Goal: Task Accomplishment & Management: Complete application form

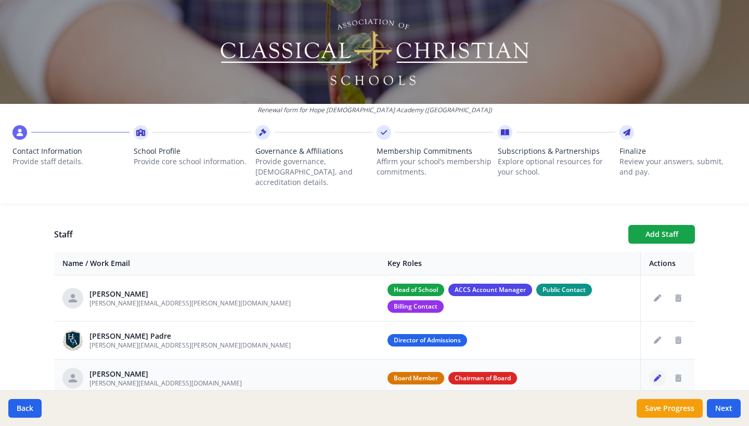
click at [652, 370] on button "Edit staff" at bounding box center [657, 378] width 17 height 17
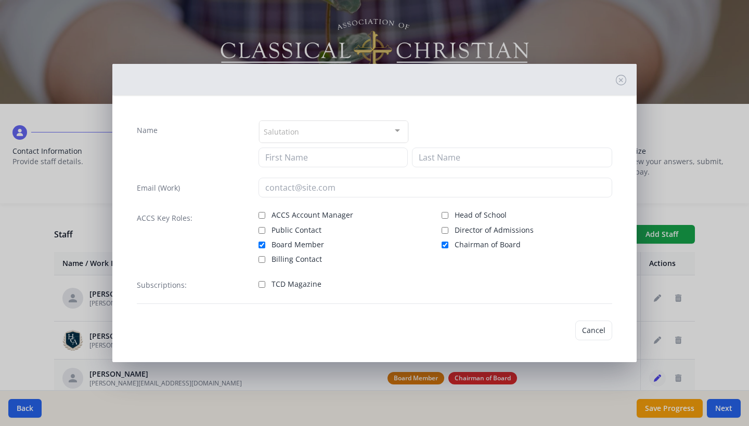
type input "[PERSON_NAME]"
type input "[PERSON_NAME][EMAIL_ADDRESS][DOMAIN_NAME]"
checkbox input "true"
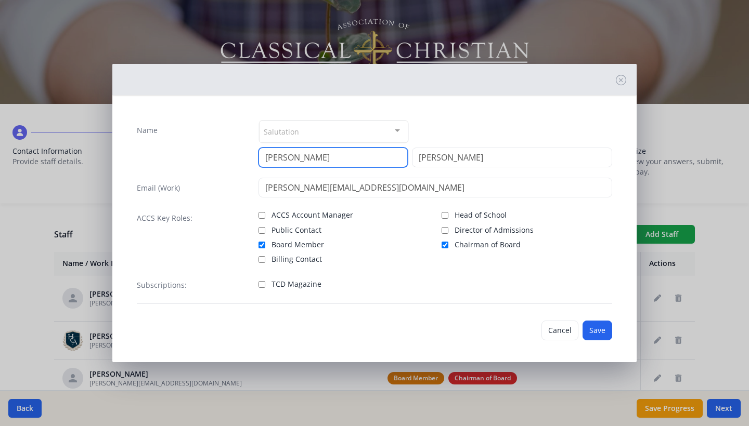
drag, startPoint x: 352, startPoint y: 155, endPoint x: 259, endPoint y: 145, distance: 94.1
type input "[PERSON_NAME]"
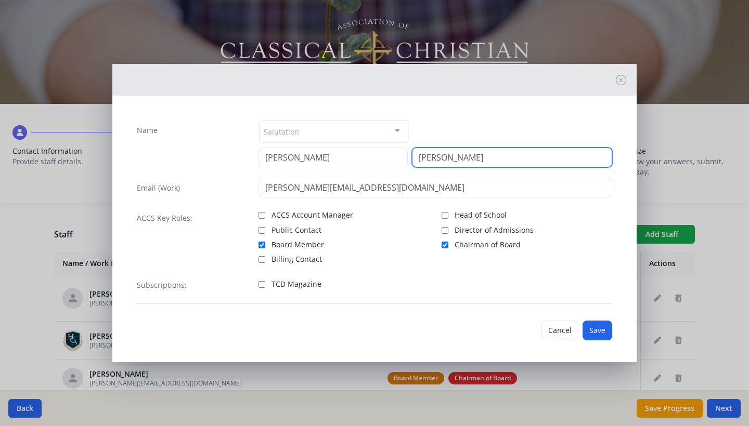
drag, startPoint x: 421, startPoint y: 153, endPoint x: 375, endPoint y: 144, distance: 46.2
type input "Klitzke"
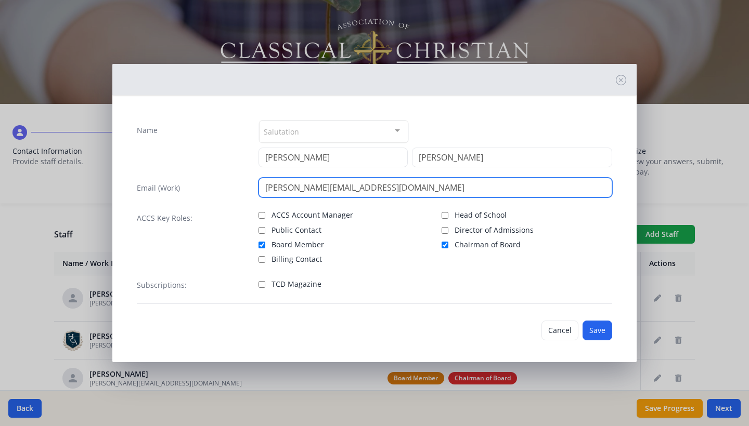
drag, startPoint x: 382, startPoint y: 186, endPoint x: 233, endPoint y: 183, distance: 148.7
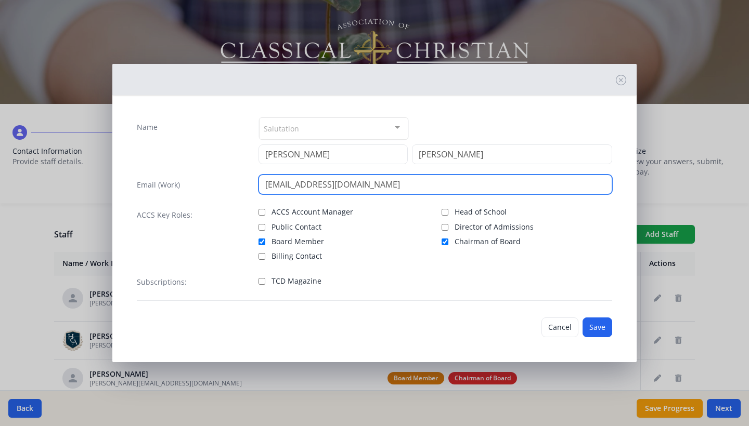
scroll to position [3, 0]
type input "[EMAIL_ADDRESS][DOMAIN_NAME]"
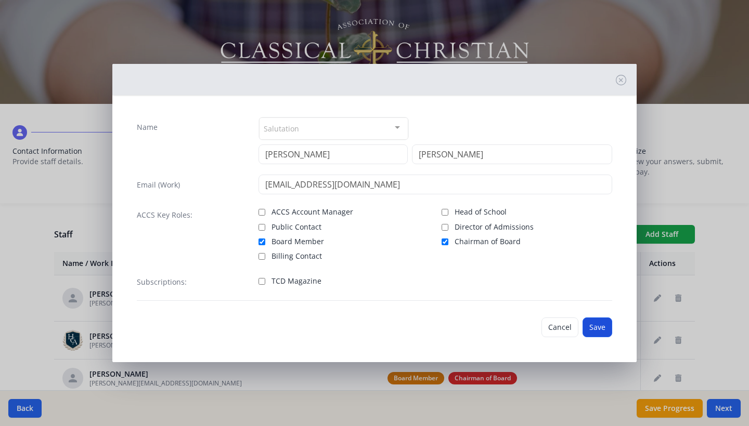
click at [593, 326] on button "Save" at bounding box center [597, 328] width 30 height 20
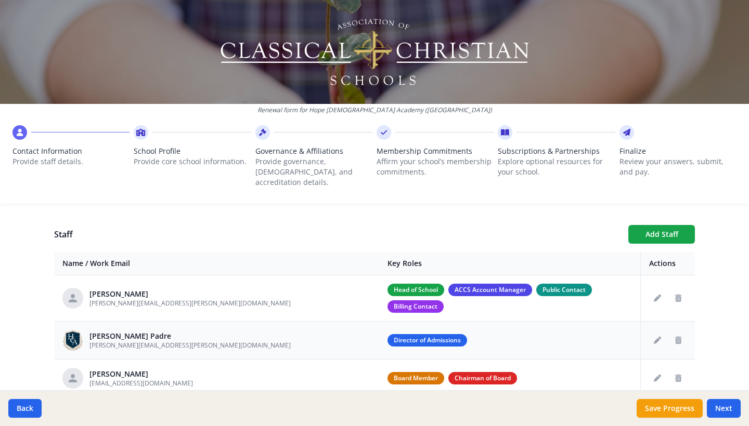
scroll to position [0, 0]
click at [658, 337] on icon "Edit staff" at bounding box center [656, 340] width 7 height 7
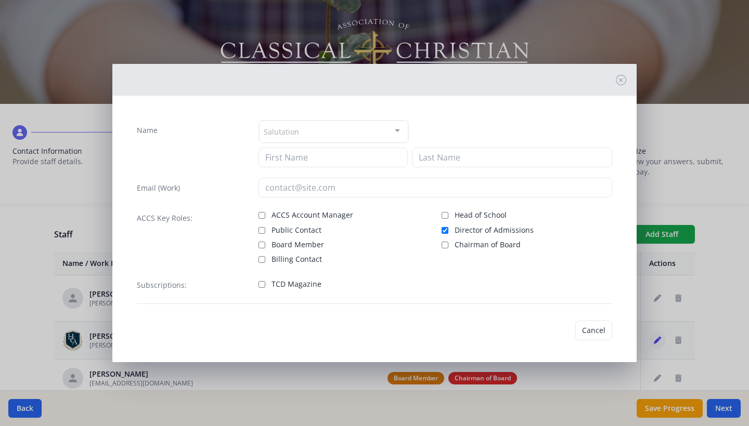
type input "David"
type input "Del Padre"
type input "[PERSON_NAME][EMAIL_ADDRESS][PERSON_NAME][DOMAIN_NAME]"
checkbox input "true"
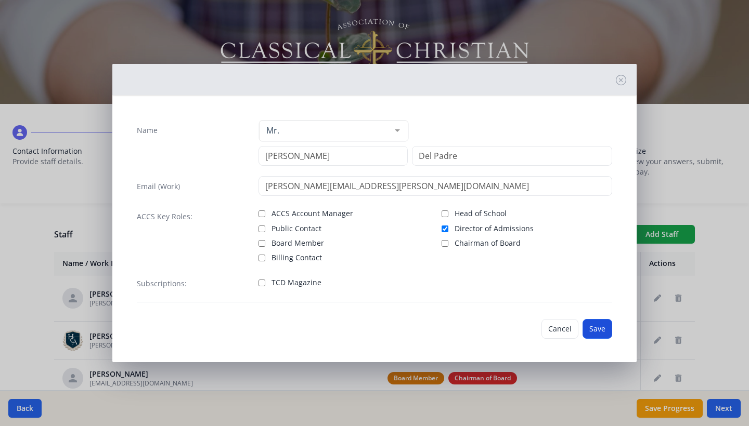
click at [591, 331] on button "Save" at bounding box center [597, 329] width 30 height 20
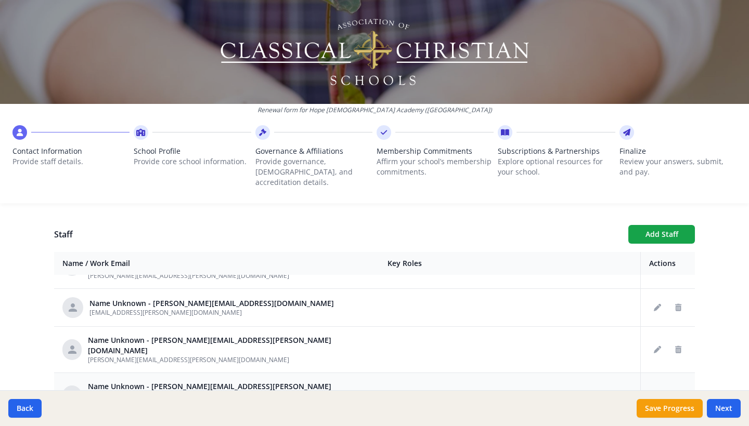
scroll to position [454, 0]
click at [657, 392] on icon "Edit staff" at bounding box center [656, 395] width 7 height 7
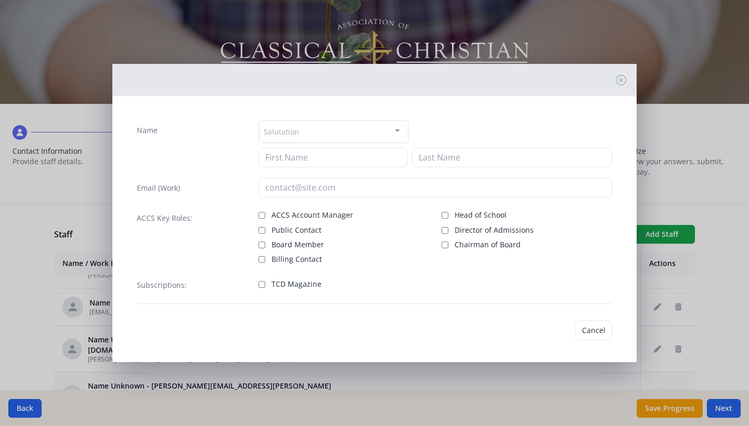
type input "[PERSON_NAME][EMAIL_ADDRESS][PERSON_NAME][DOMAIN_NAME]"
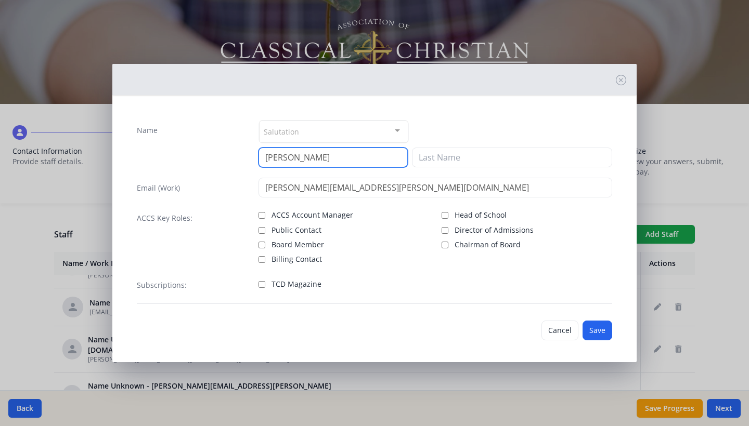
type input "Sarah"
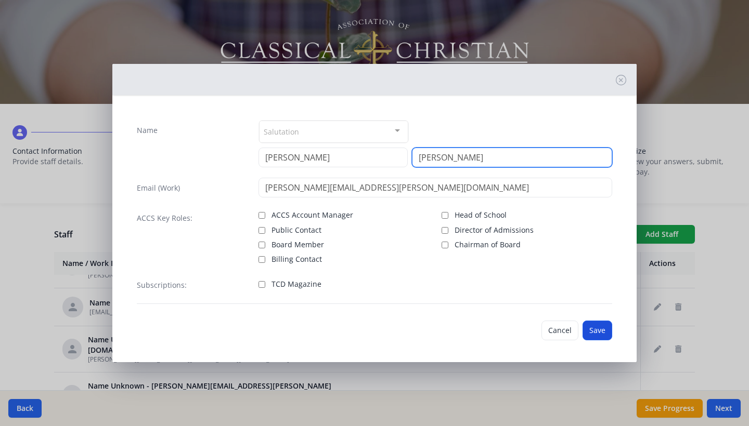
type input "Gelsinger"
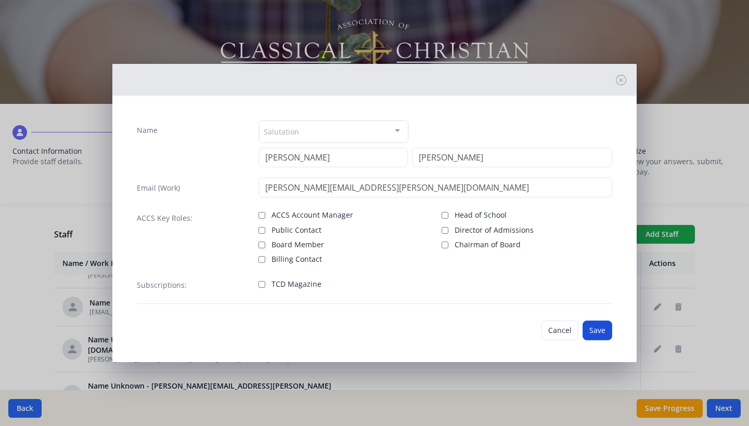
click at [605, 329] on button "Save" at bounding box center [597, 331] width 30 height 20
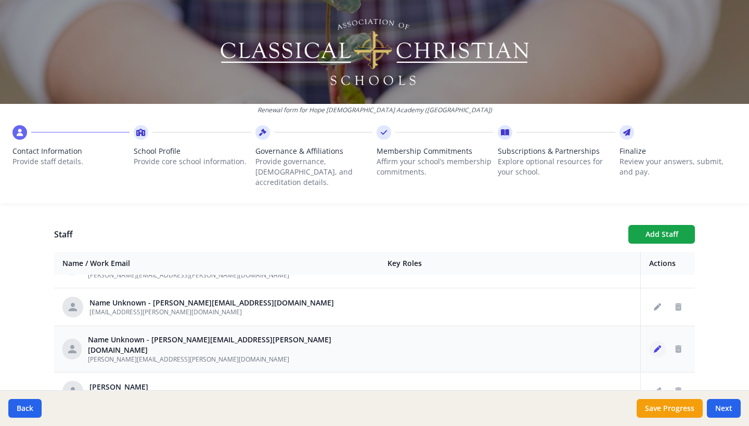
click at [657, 346] on icon "Edit staff" at bounding box center [656, 349] width 7 height 7
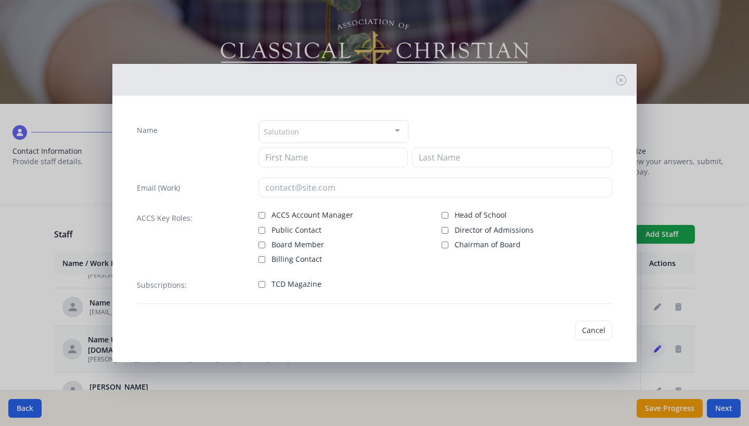
type input "[PERSON_NAME][EMAIL_ADDRESS][PERSON_NAME][DOMAIN_NAME]"
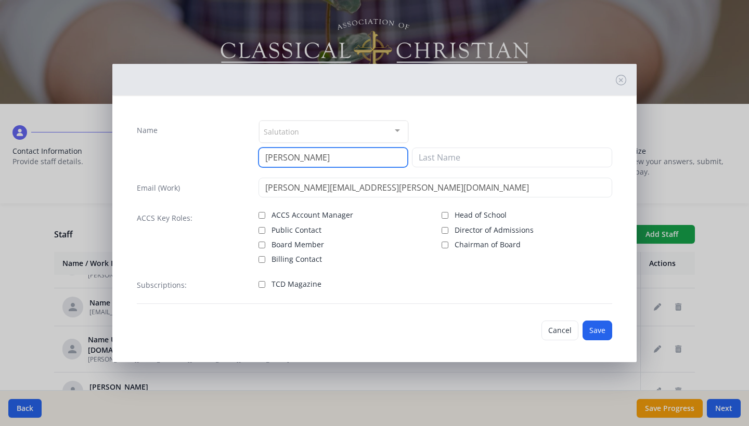
type input "Brett"
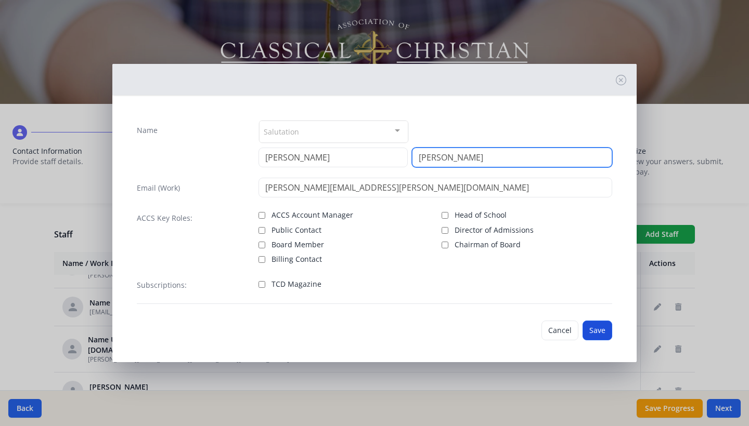
type input "Eliason"
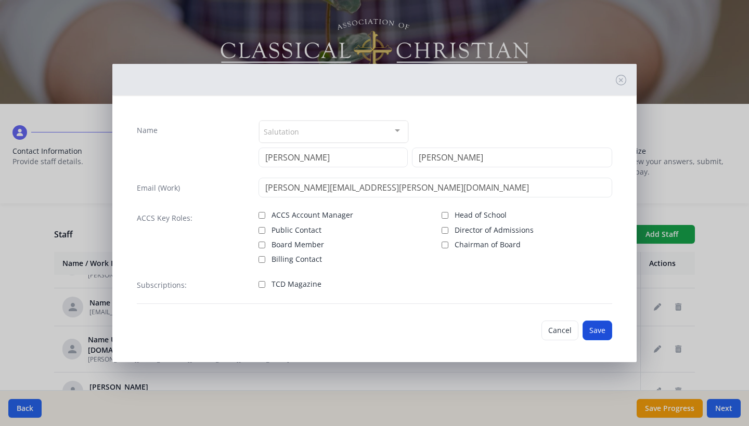
click at [592, 332] on button "Save" at bounding box center [597, 331] width 30 height 20
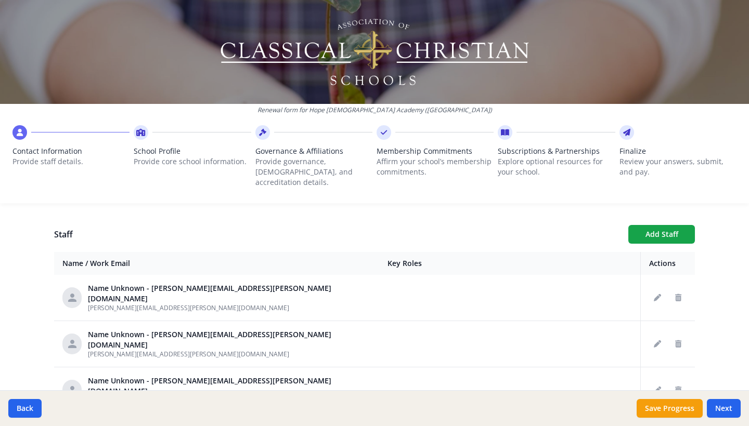
scroll to position [329, 0]
click at [650, 425] on button "Edit staff" at bounding box center [657, 433] width 17 height 17
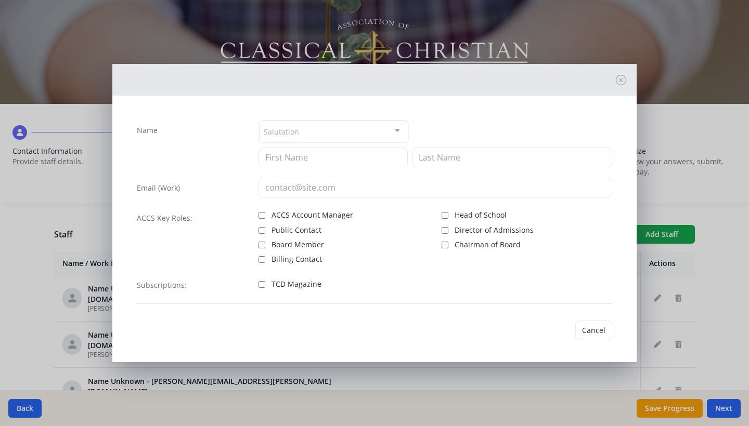
type input "[EMAIL_ADDRESS][PERSON_NAME][DOMAIN_NAME]"
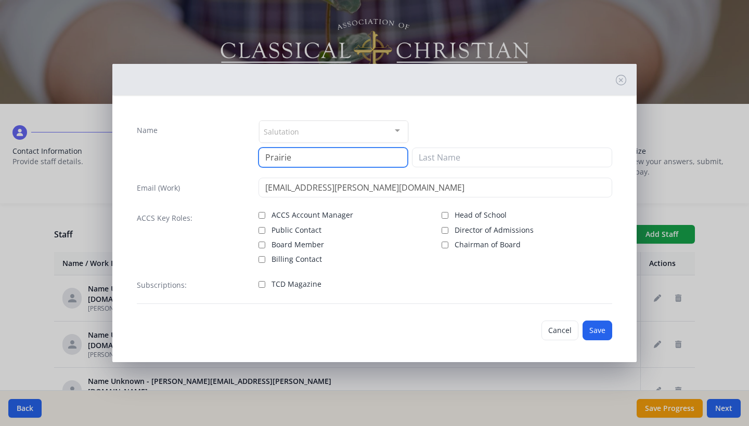
type input "Prairie"
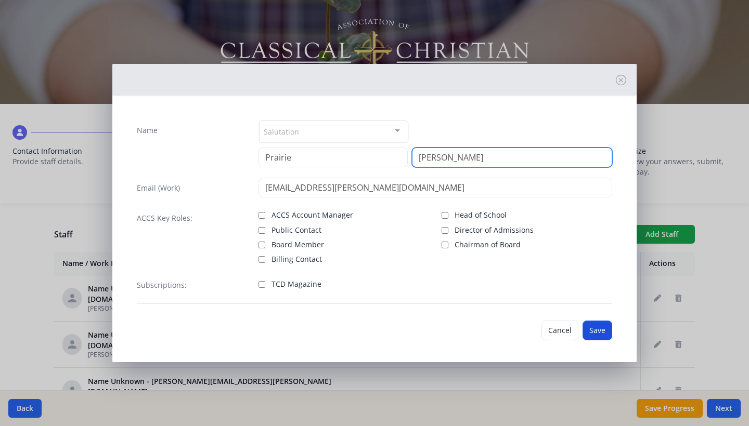
type input "Reinbold"
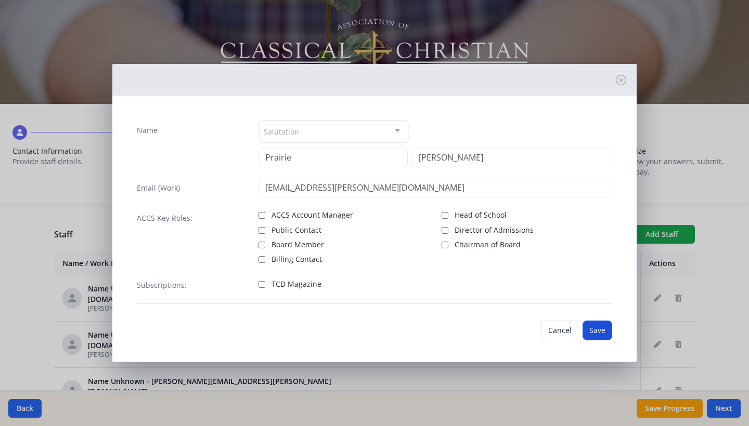
click at [594, 333] on button "Save" at bounding box center [597, 331] width 30 height 20
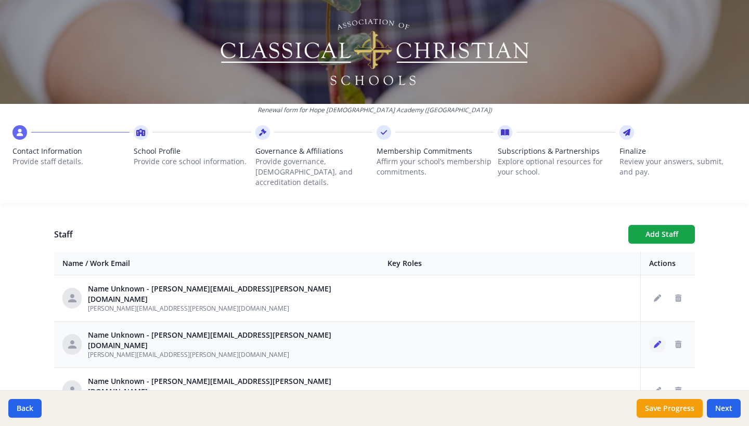
click at [655, 336] on button "Edit staff" at bounding box center [657, 344] width 17 height 17
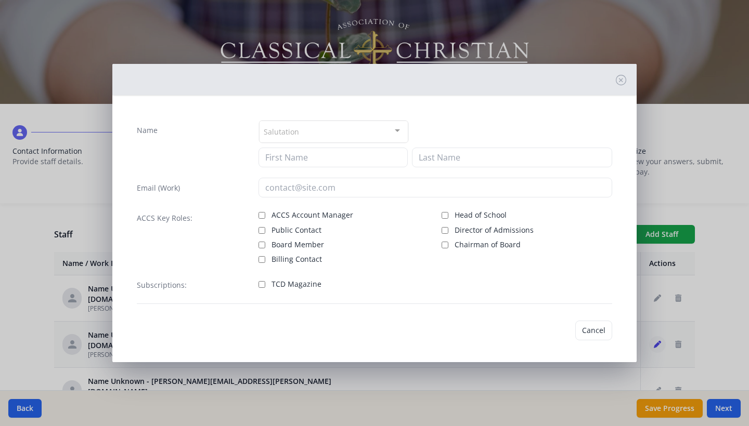
type input "[PERSON_NAME][EMAIL_ADDRESS][PERSON_NAME][DOMAIN_NAME]"
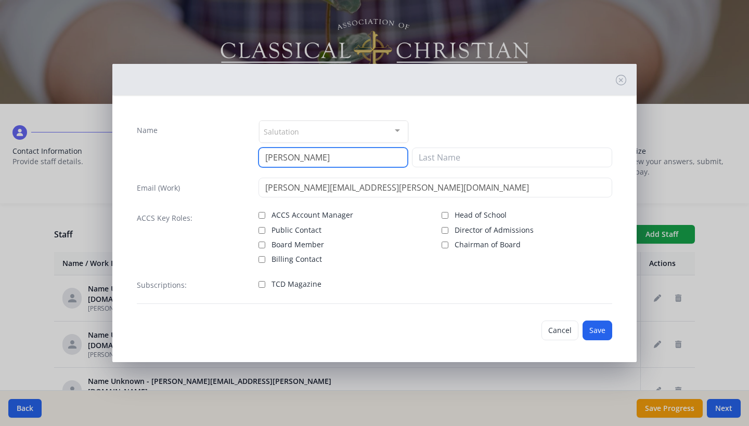
type input "Lori"
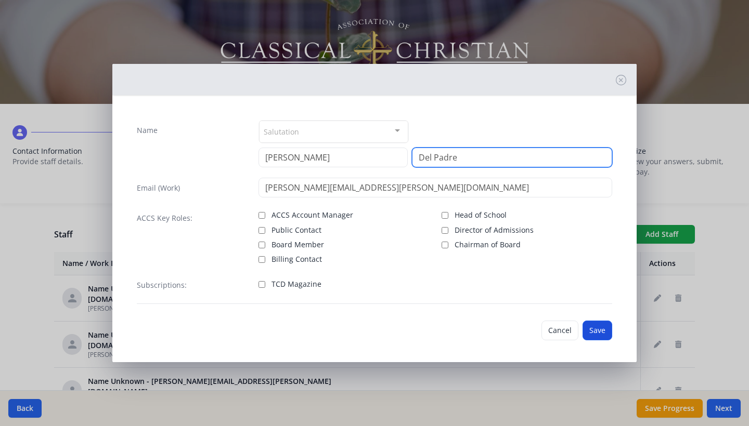
type input "Del Padre"
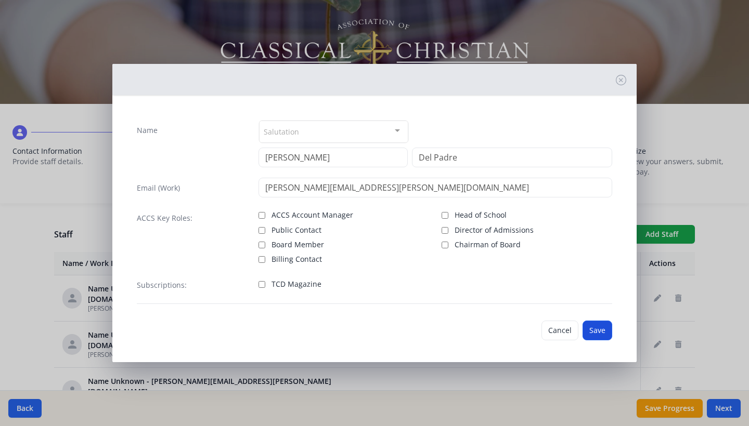
click at [598, 335] on button "Save" at bounding box center [597, 331] width 30 height 20
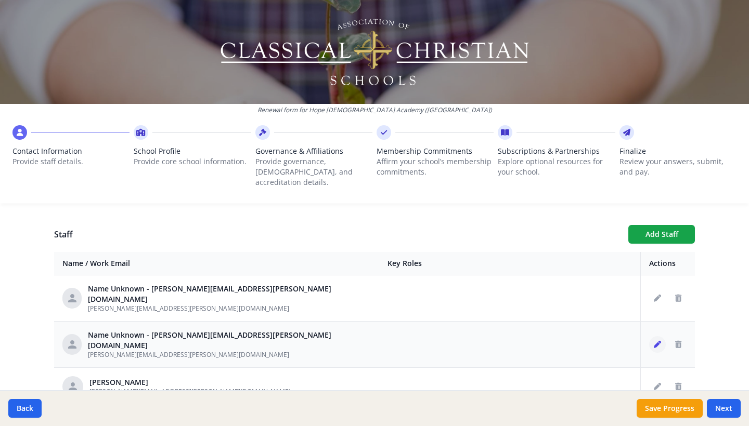
click at [660, 341] on icon "Edit staff" at bounding box center [656, 344] width 7 height 7
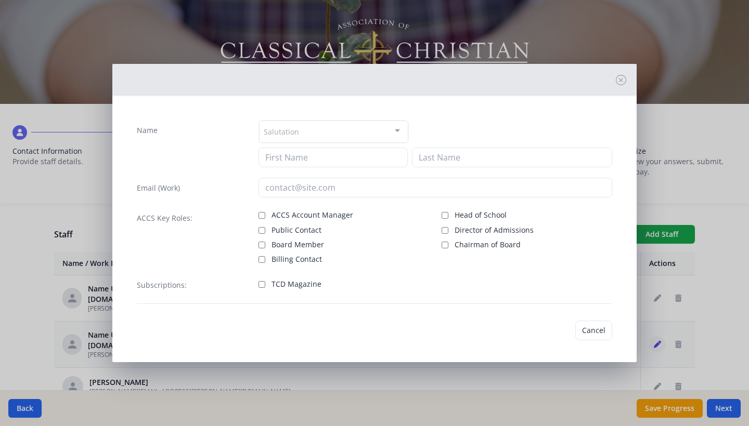
type input "[PERSON_NAME][EMAIL_ADDRESS][PERSON_NAME][DOMAIN_NAME]"
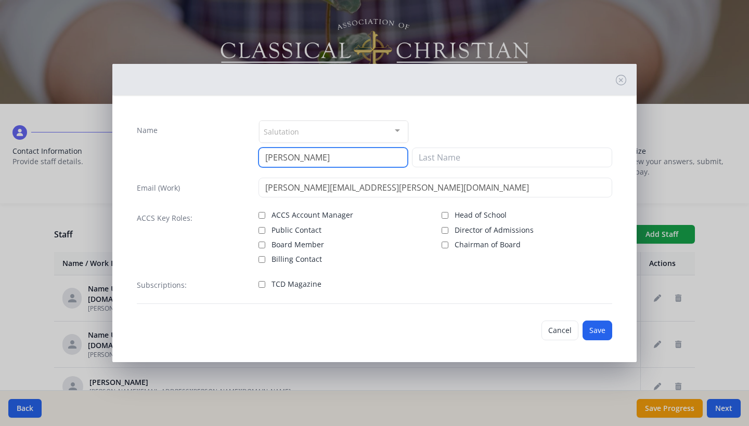
type input "Trista"
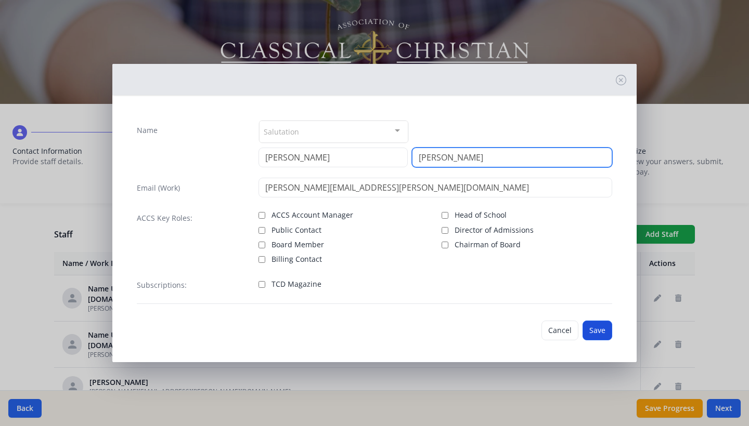
type input "Mohr"
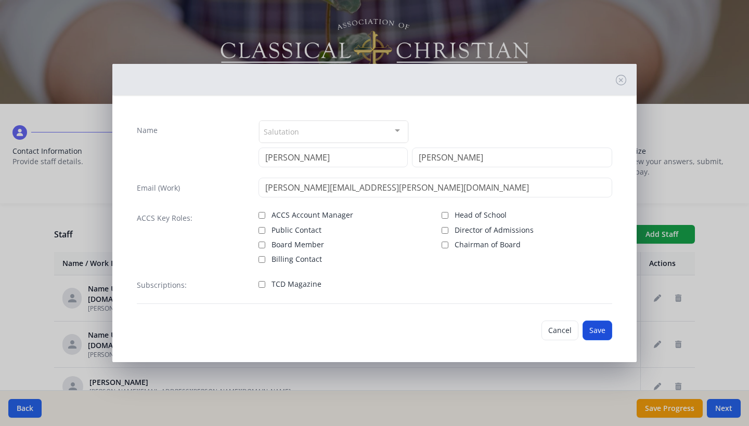
click at [590, 327] on button "Save" at bounding box center [597, 331] width 30 height 20
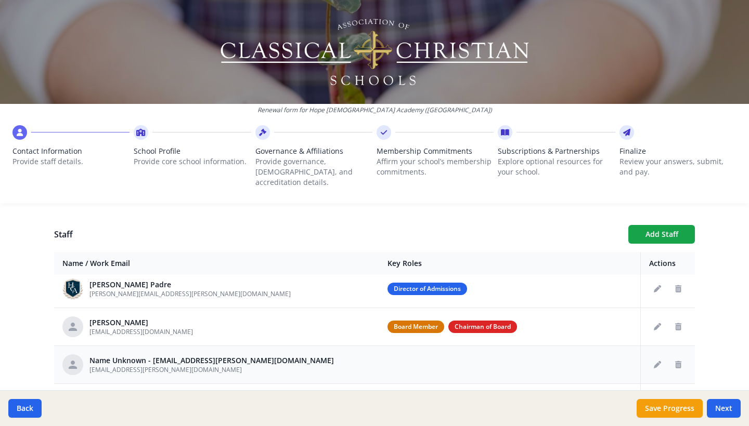
scroll to position [54, 0]
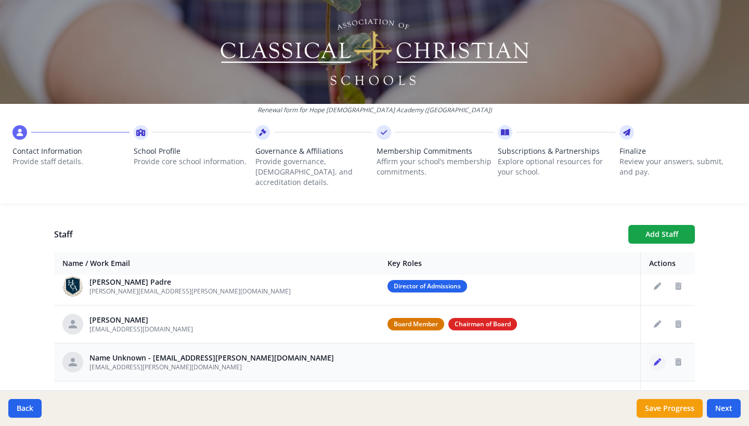
click at [654, 359] on icon "Edit staff" at bounding box center [656, 362] width 7 height 7
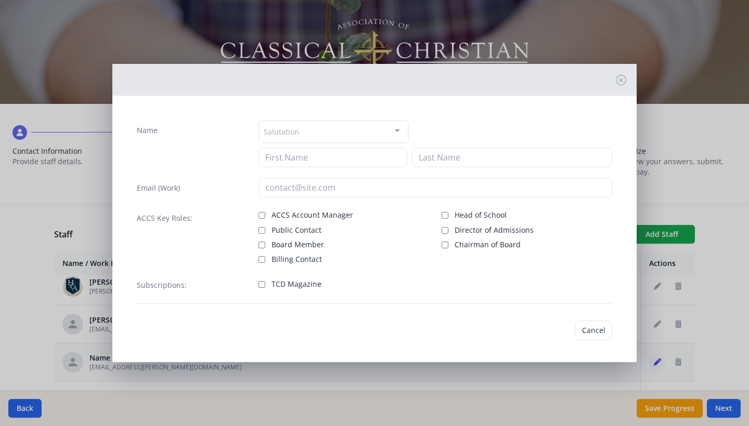
type input "rechell.freeman@hcadickinson.org"
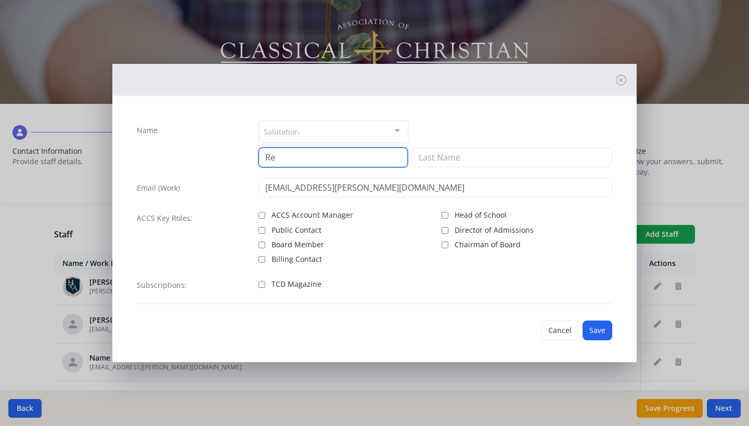
type input "Re"
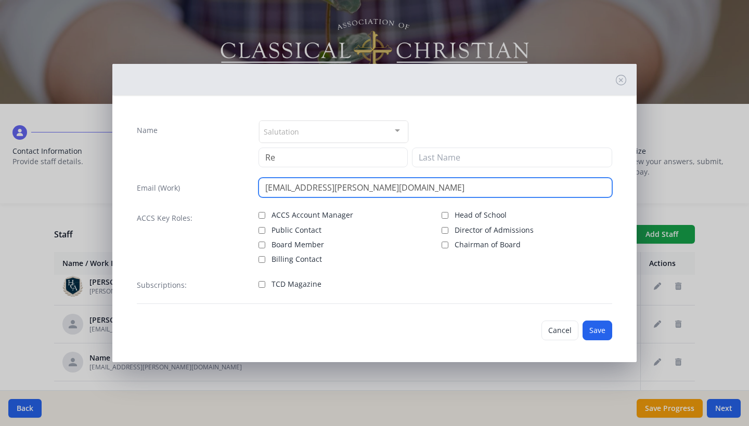
click at [278, 187] on input "rechell.freeman@hcadickinson.org" at bounding box center [435, 188] width 354 height 20
type input "[EMAIL_ADDRESS][PERSON_NAME][DOMAIN_NAME]"
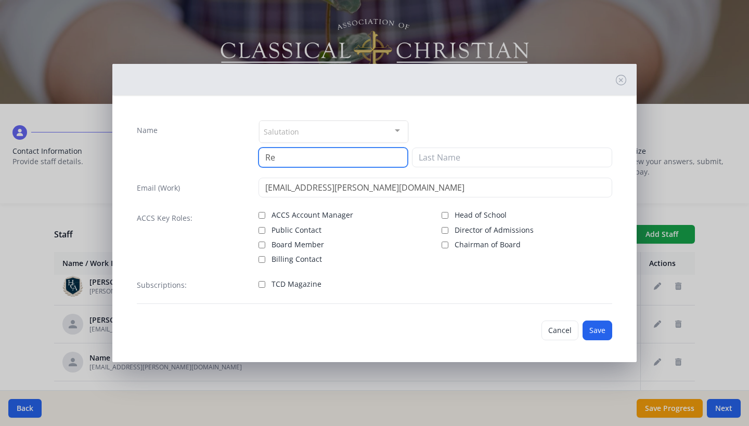
click at [279, 161] on input "Re" at bounding box center [332, 158] width 149 height 20
type input "Reshell"
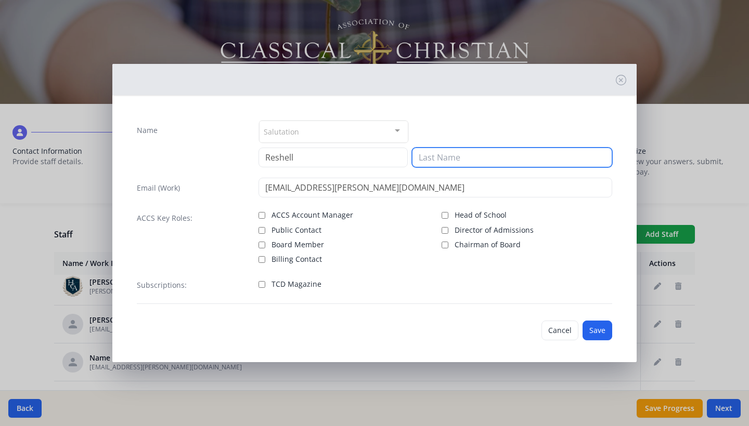
type input "G"
type input "Freeman"
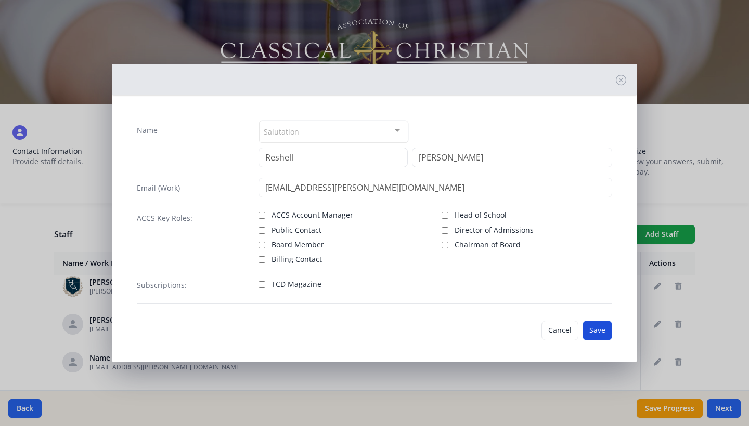
click at [593, 334] on button "Save" at bounding box center [597, 331] width 30 height 20
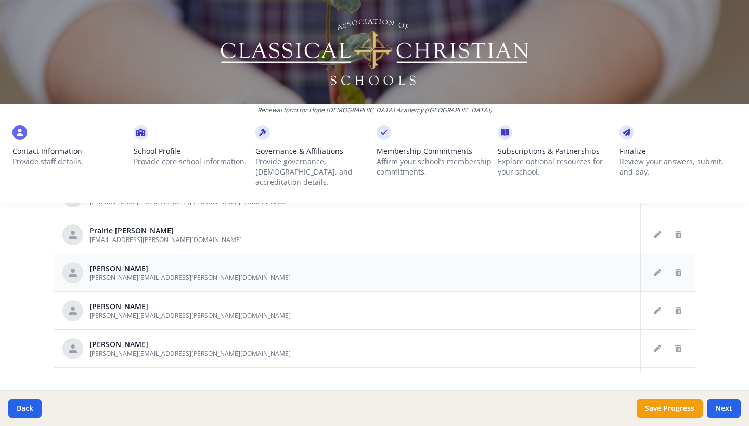
scroll to position [575, 0]
click at [678, 307] on icon "Delete staff" at bounding box center [678, 310] width 6 height 7
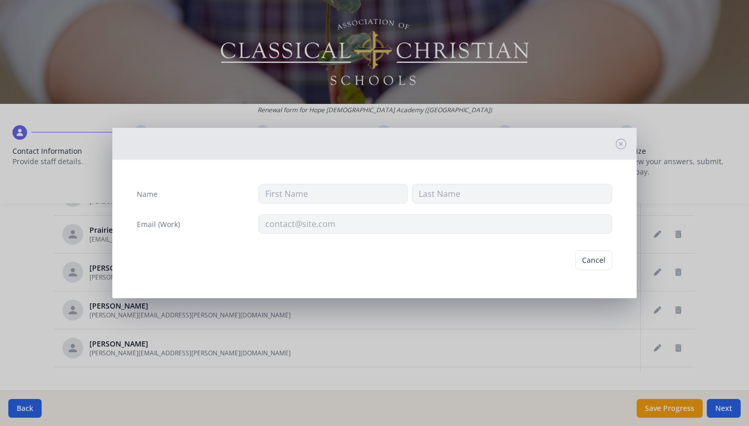
type input "Geraldine"
type input "Scanlon"
type input "geraldine.scanlon@hcadickinson.org"
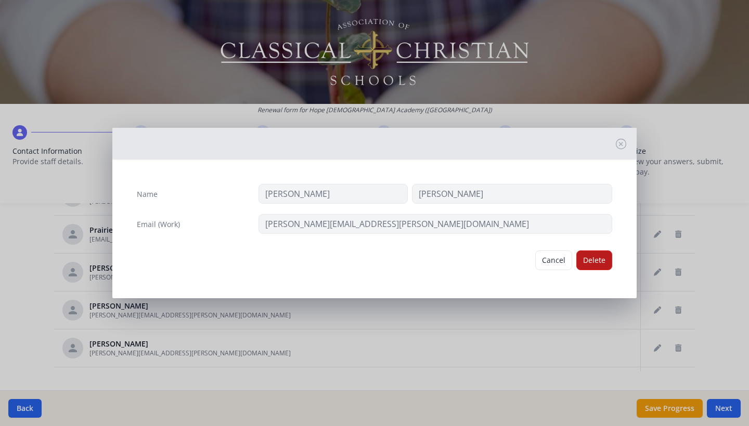
click at [595, 264] on button "Delete" at bounding box center [594, 261] width 36 height 20
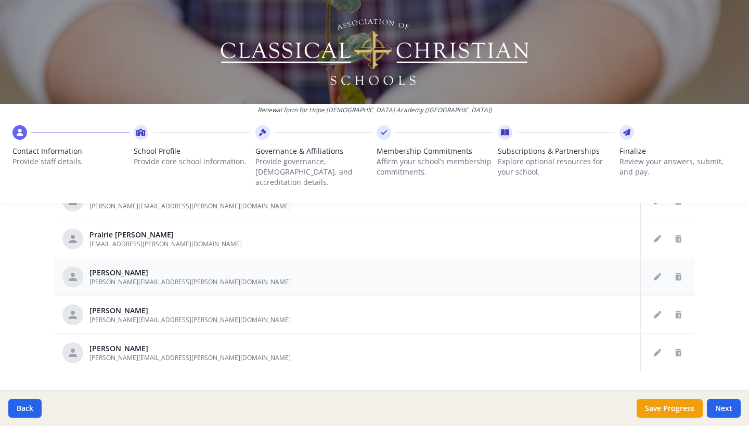
scroll to position [487, 0]
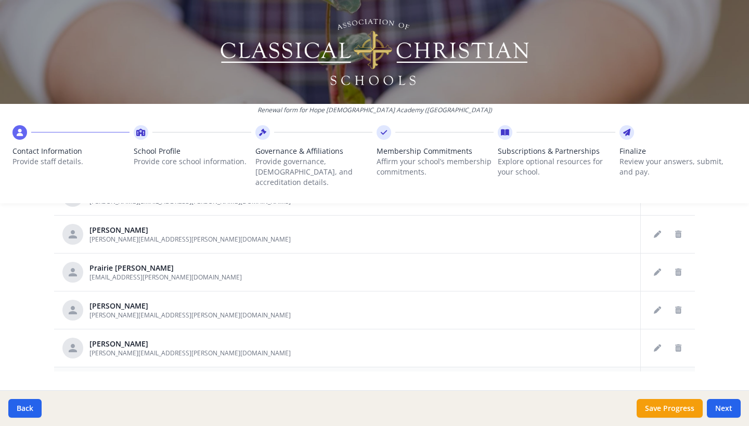
click at [675, 383] on icon "Delete staff" at bounding box center [678, 386] width 6 height 7
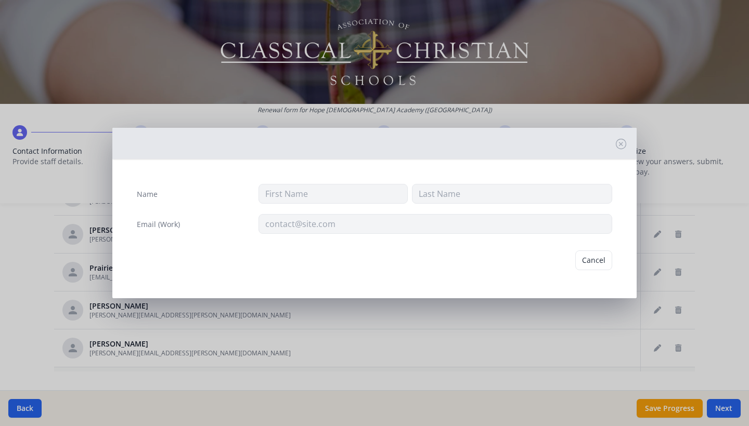
type input "Kate"
type input "Whipple"
type input "kate.whipple@hcadickinson.org"
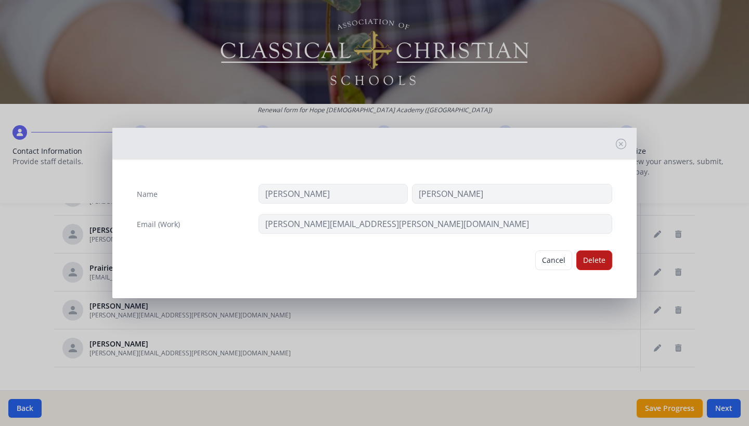
click at [587, 260] on button "Delete" at bounding box center [594, 261] width 36 height 20
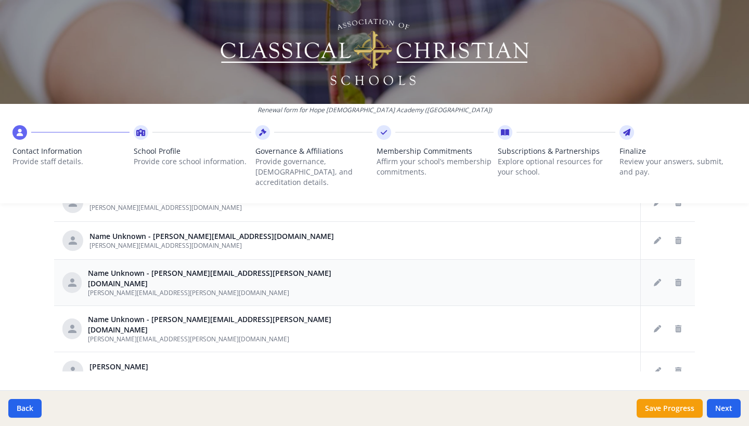
scroll to position [84, 0]
click at [659, 321] on button "Edit staff" at bounding box center [657, 329] width 17 height 17
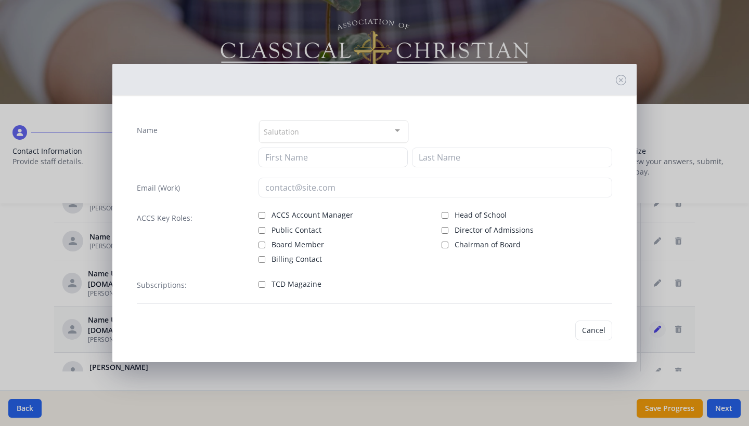
type input "[PERSON_NAME][EMAIL_ADDRESS][PERSON_NAME][DOMAIN_NAME]"
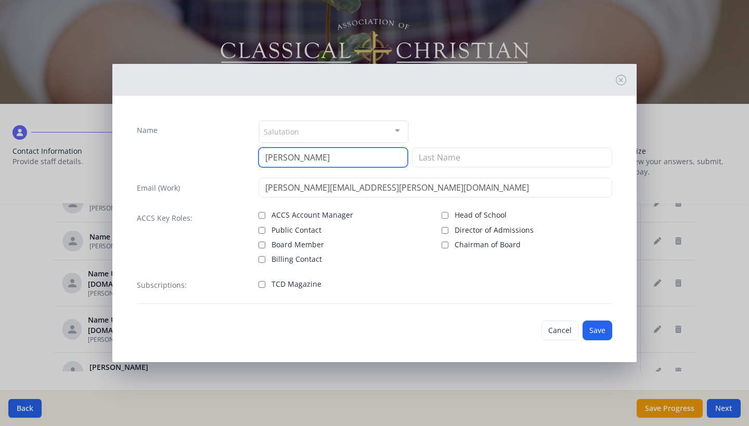
type input "Cassandra"
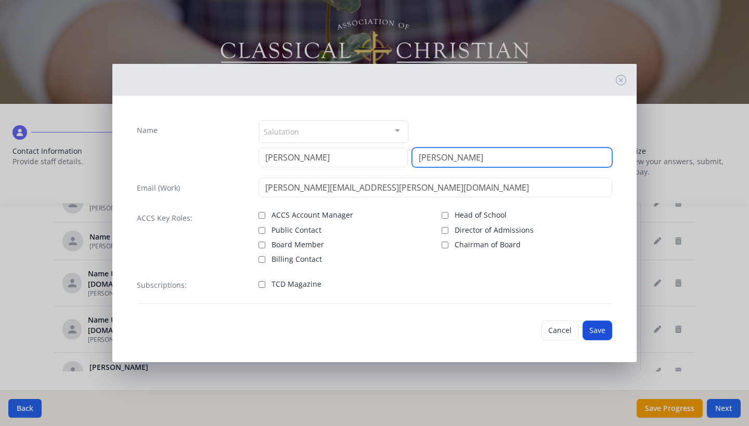
type input "Klitzke"
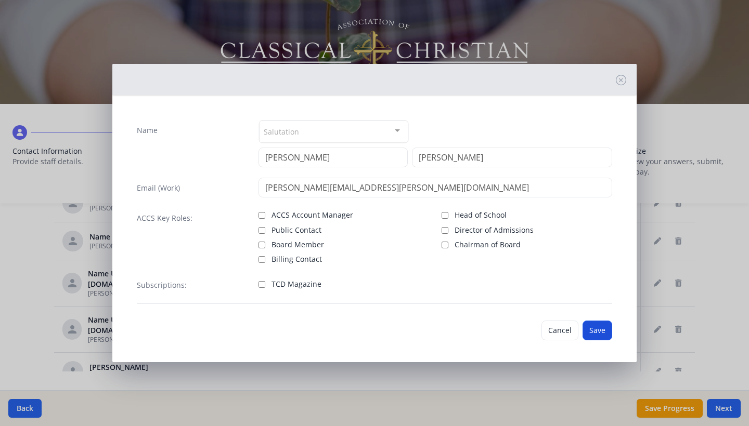
click at [593, 333] on button "Save" at bounding box center [597, 331] width 30 height 20
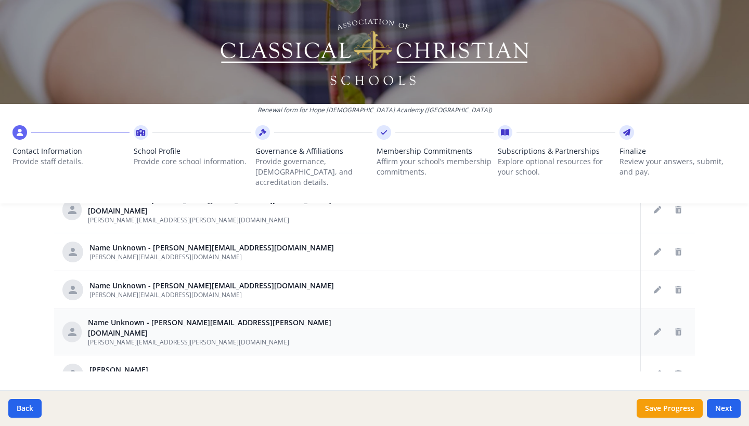
scroll to position [35, 0]
click at [657, 324] on button "Edit staff" at bounding box center [657, 332] width 17 height 17
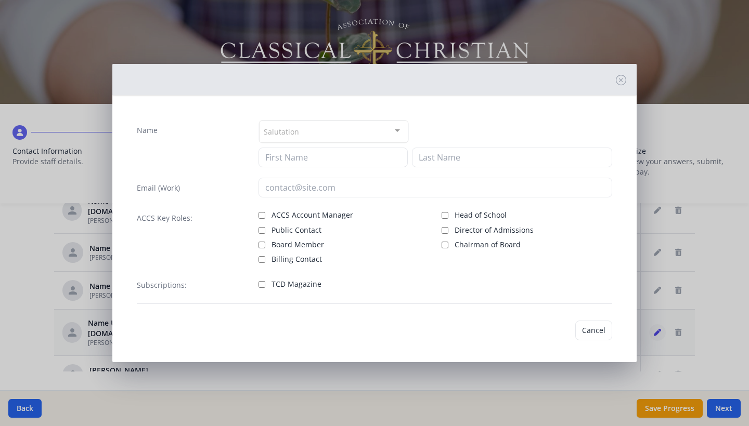
type input "[PERSON_NAME][EMAIL_ADDRESS][PERSON_NAME][DOMAIN_NAME]"
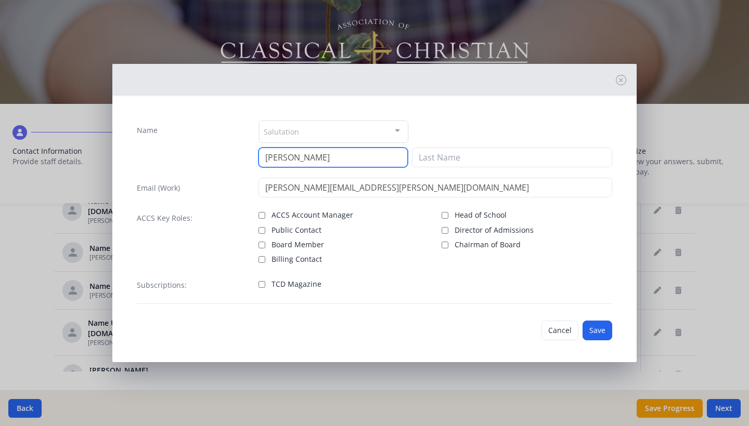
type input "Wendy"
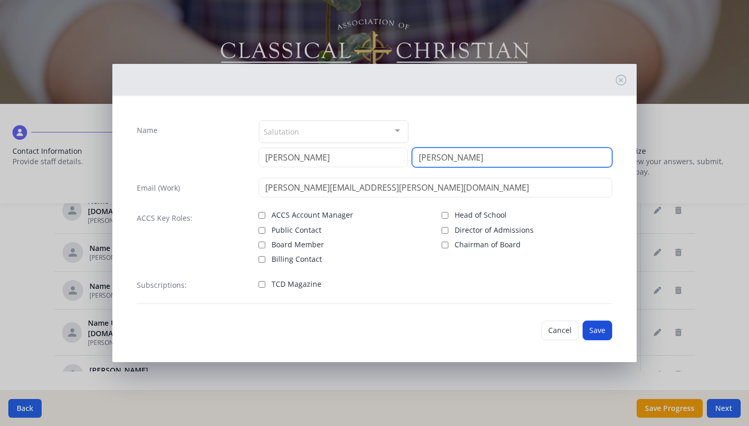
type input "Timmerman"
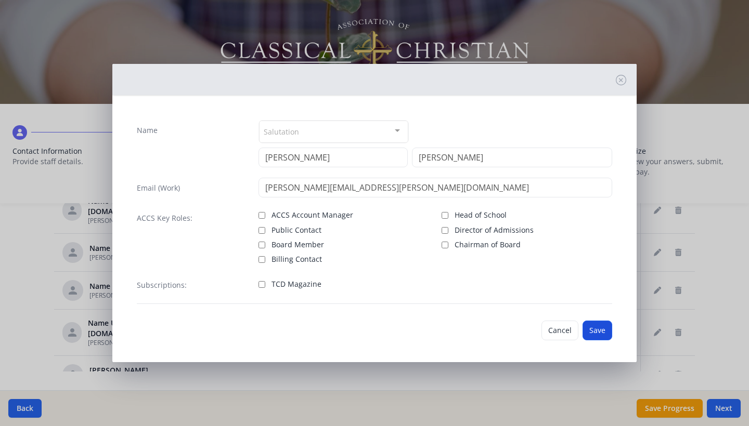
click at [601, 329] on button "Save" at bounding box center [597, 331] width 30 height 20
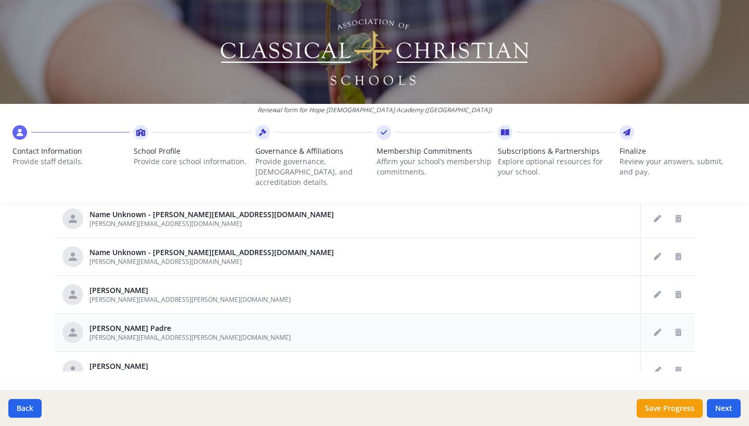
scroll to position [56, 0]
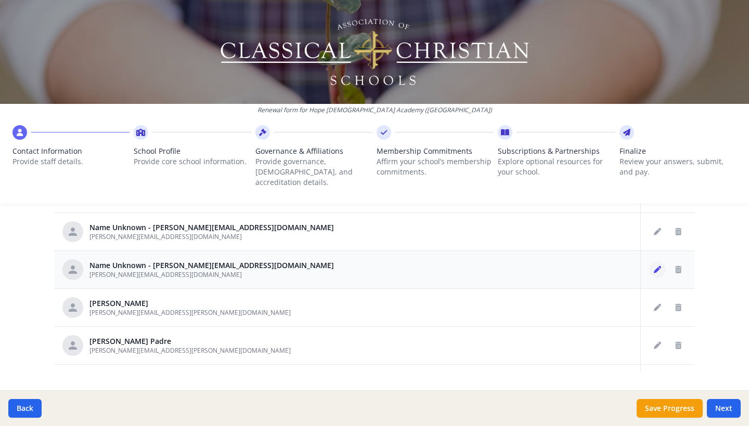
click at [657, 266] on icon "Edit staff" at bounding box center [656, 269] width 7 height 7
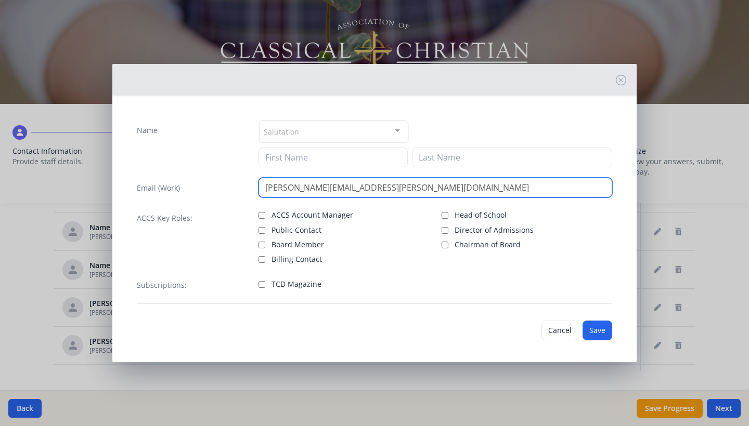
type input "[PERSON_NAME][EMAIL_ADDRESS][PERSON_NAME][DOMAIN_NAME]"
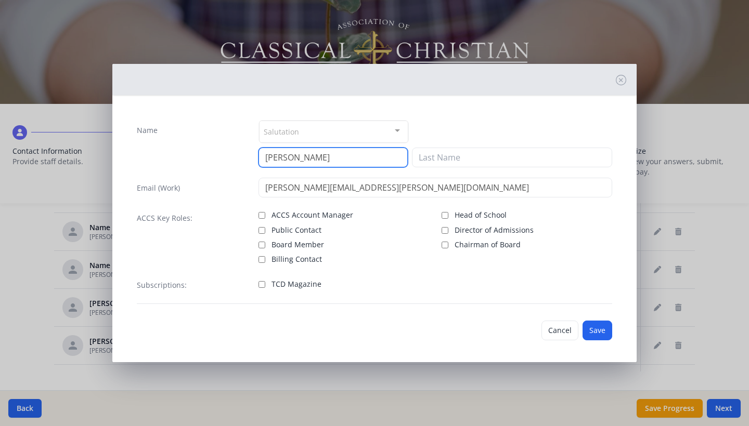
type input "Maria"
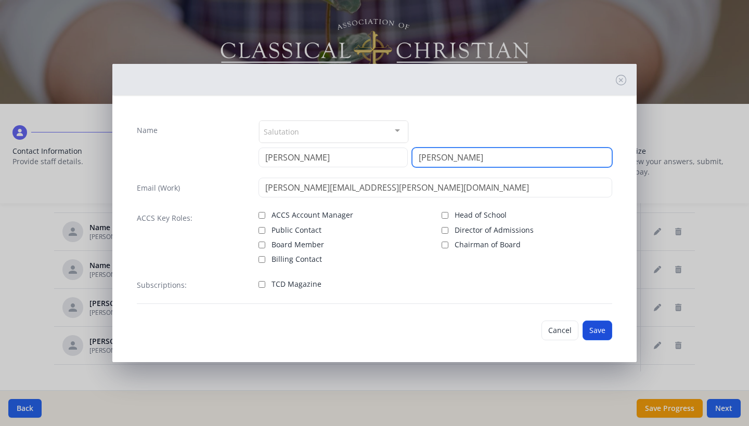
type input "Hammond"
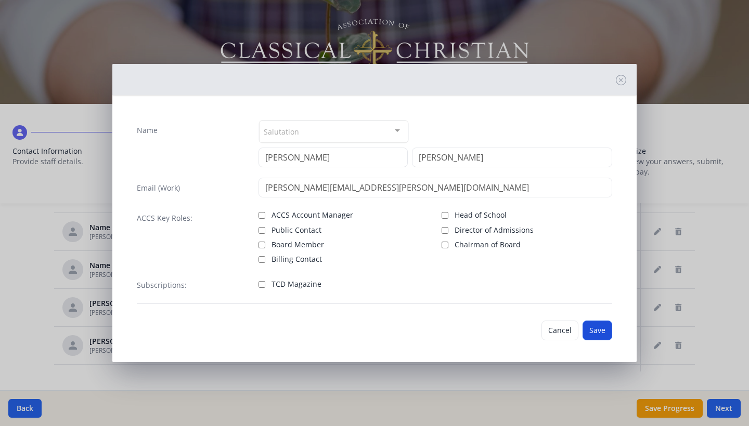
click at [586, 325] on button "Save" at bounding box center [597, 331] width 30 height 20
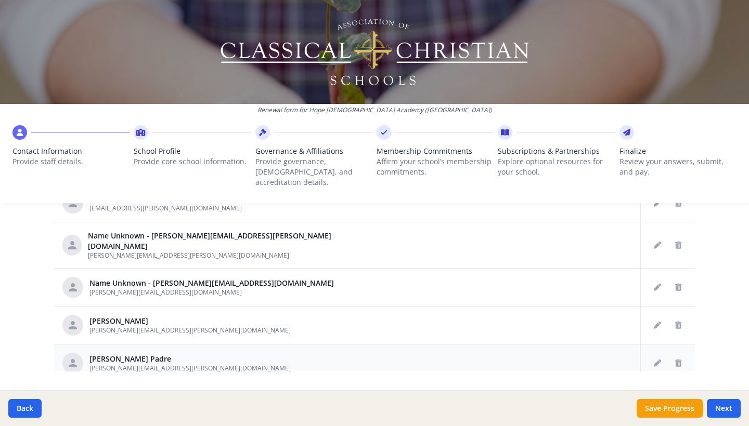
scroll to position [0, 0]
click at [658, 284] on icon "Edit staff" at bounding box center [656, 287] width 7 height 7
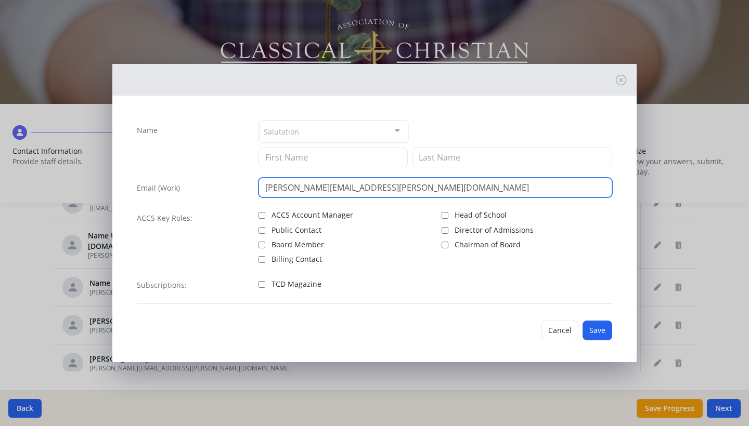
type input "[PERSON_NAME][EMAIL_ADDRESS][PERSON_NAME][DOMAIN_NAME]"
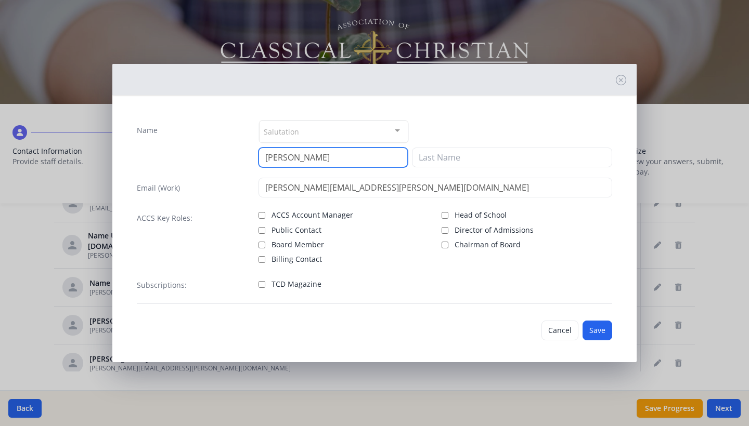
type input "Angie"
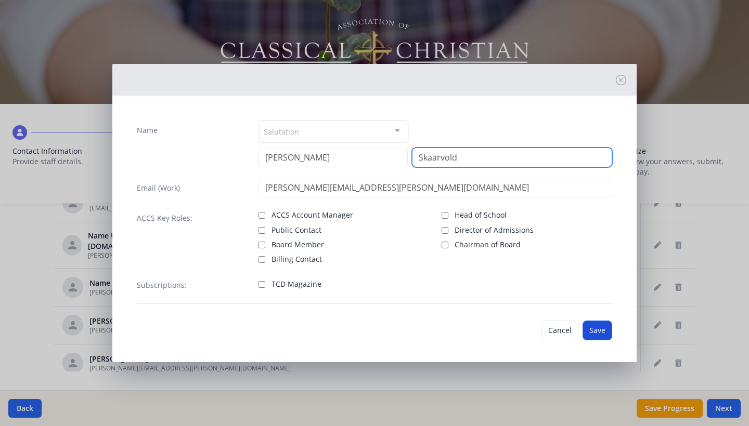
type input "Skaarvold"
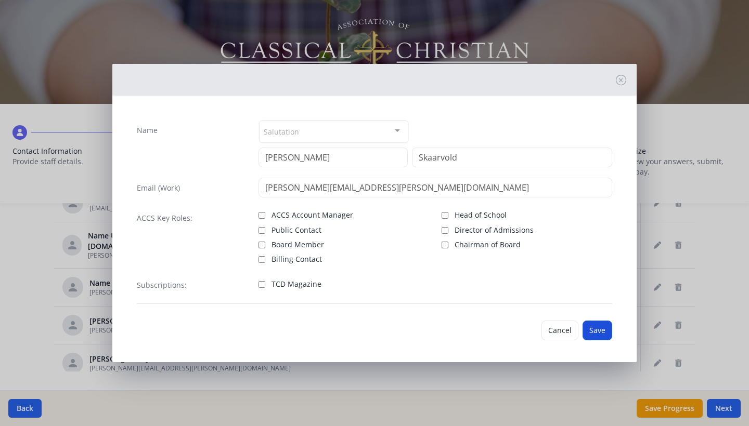
click at [601, 329] on button "Save" at bounding box center [597, 331] width 30 height 20
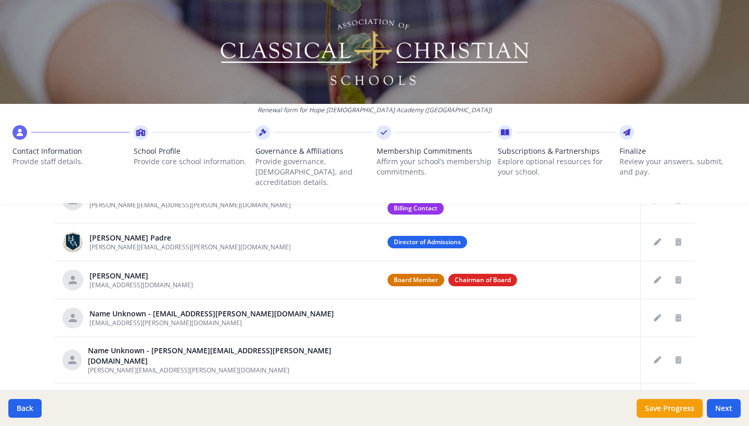
scroll to position [459, 0]
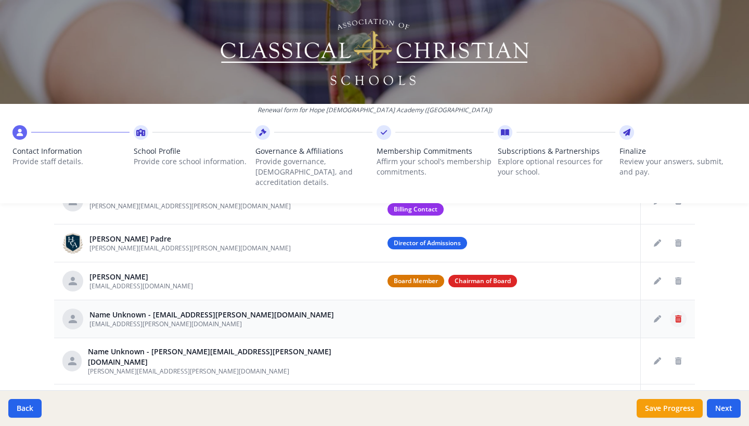
click at [679, 316] on icon "Delete staff" at bounding box center [678, 319] width 6 height 7
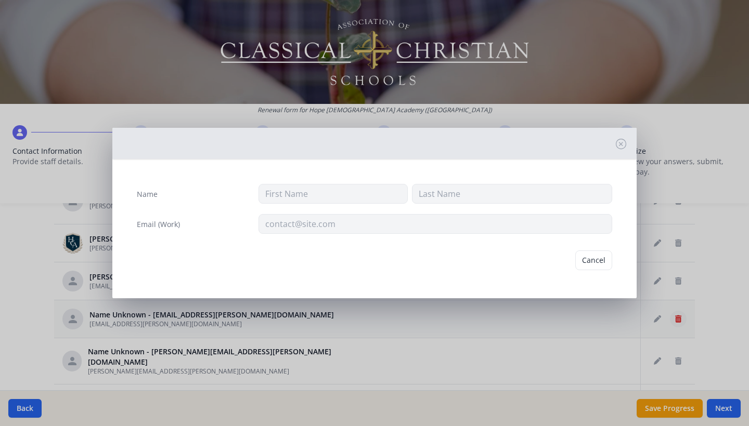
type input "rechell.freeman@hcadickinson.org"
click at [595, 258] on button "Delete" at bounding box center [594, 261] width 36 height 20
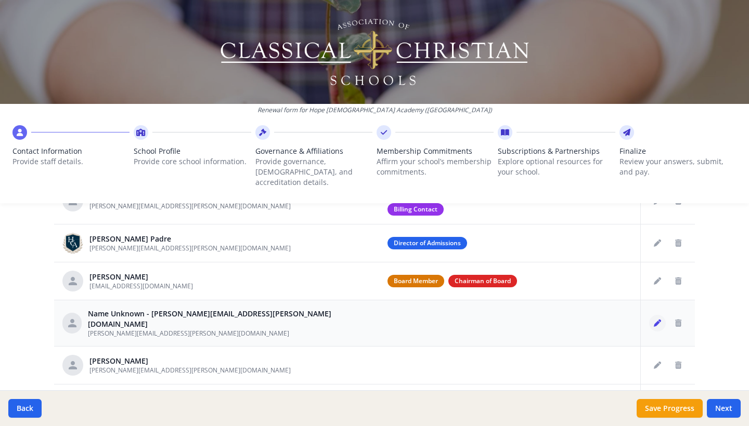
click at [656, 315] on button "Edit staff" at bounding box center [657, 323] width 17 height 17
type input "[PERSON_NAME][EMAIL_ADDRESS][PERSON_NAME][DOMAIN_NAME]"
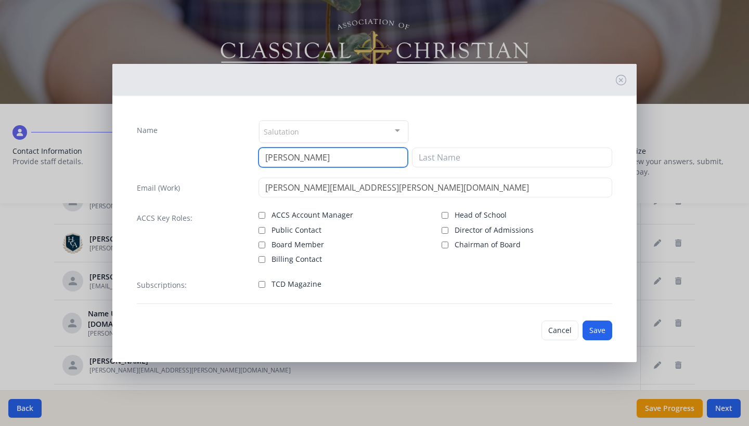
type input "Tanis"
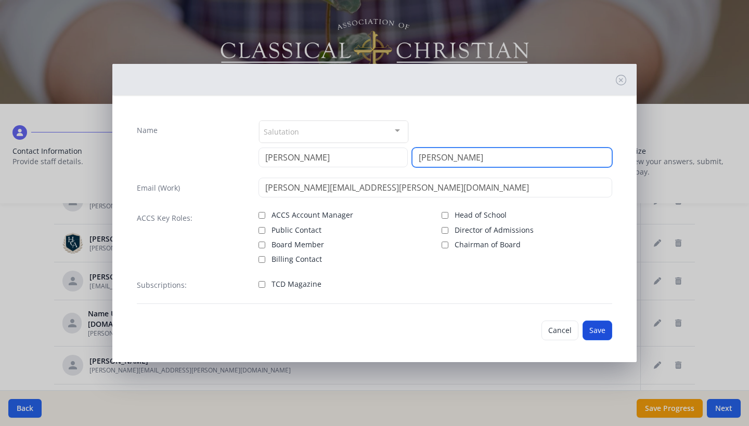
type input "Marschner"
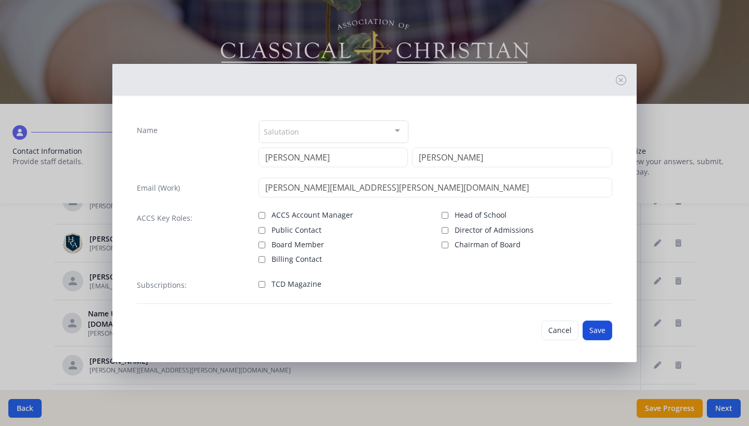
click at [597, 335] on button "Save" at bounding box center [597, 331] width 30 height 20
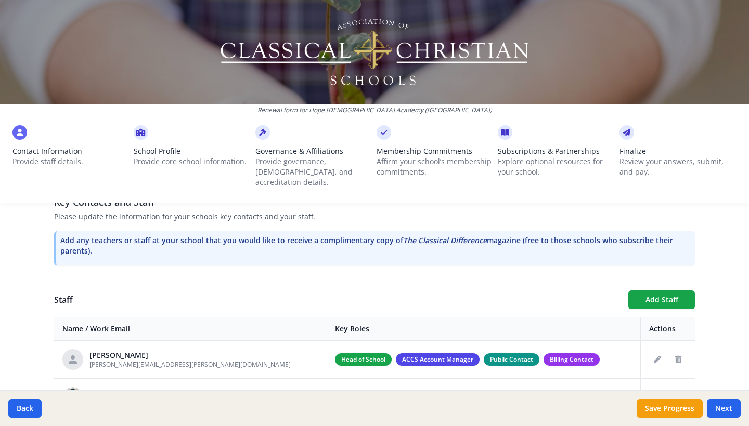
scroll to position [295, 0]
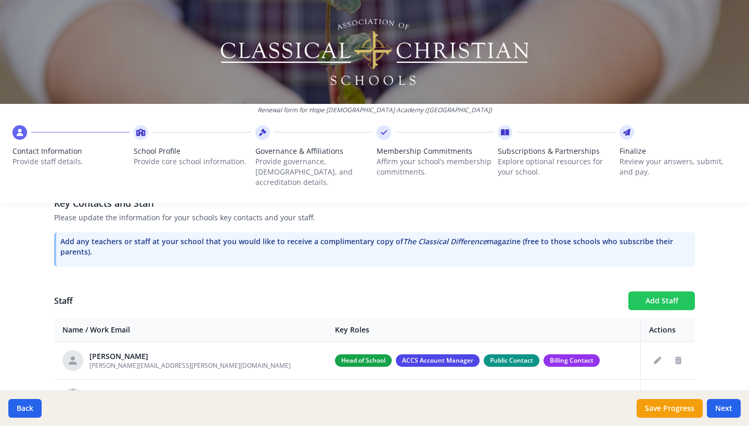
click at [664, 293] on button "Add Staff" at bounding box center [661, 301] width 67 height 19
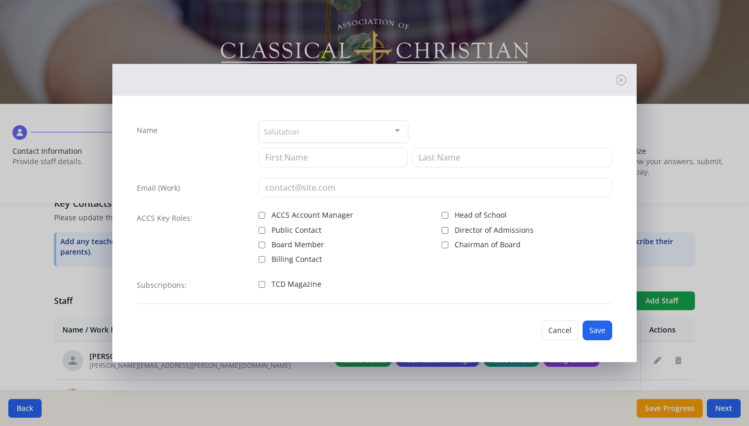
click at [329, 135] on div "Salutation" at bounding box center [333, 132] width 149 height 22
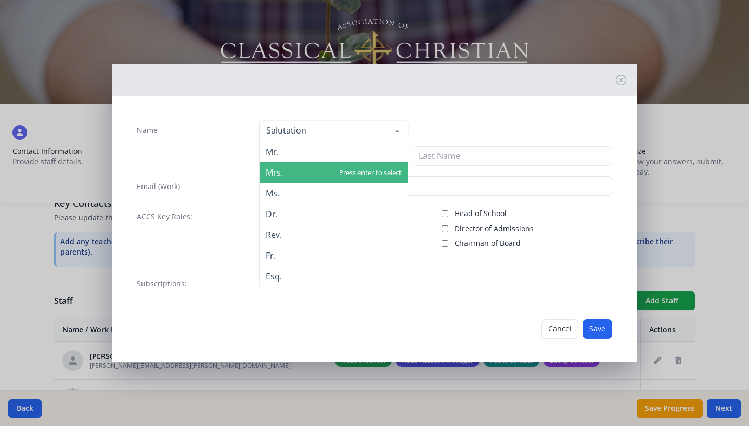
click at [318, 169] on span "Mrs." at bounding box center [333, 172] width 148 height 21
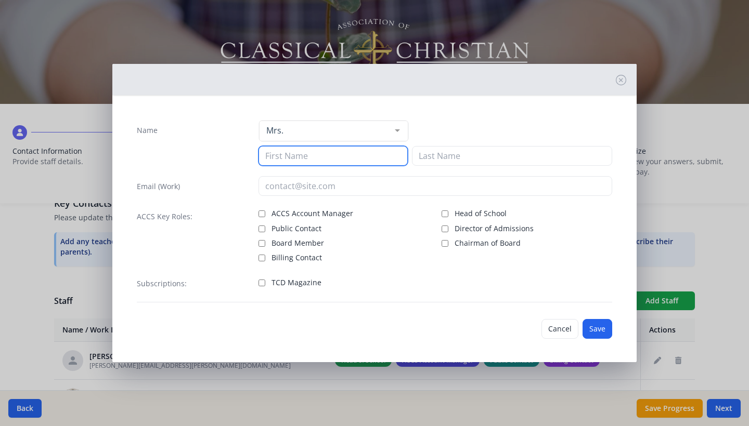
click at [316, 159] on input at bounding box center [332, 156] width 149 height 20
type input "Emma"
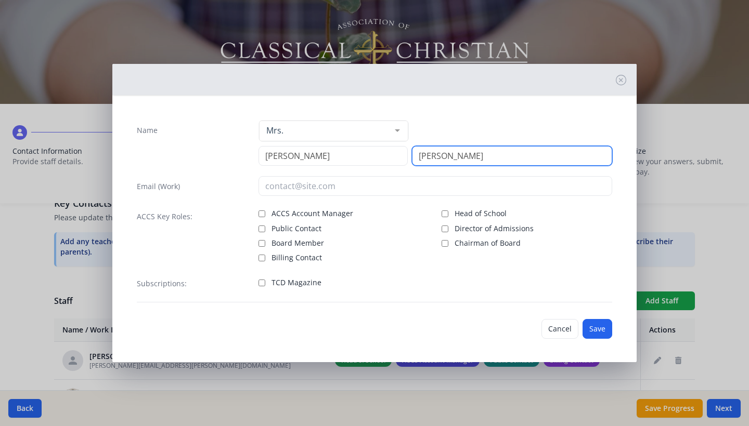
type input "Miller"
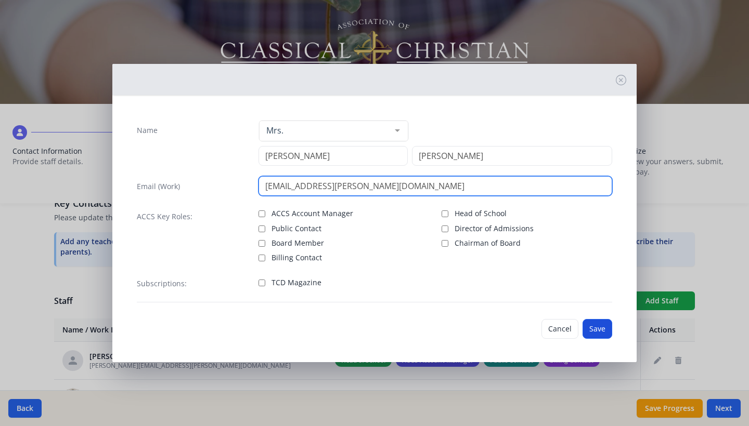
type input "[EMAIL_ADDRESS][PERSON_NAME][DOMAIN_NAME]"
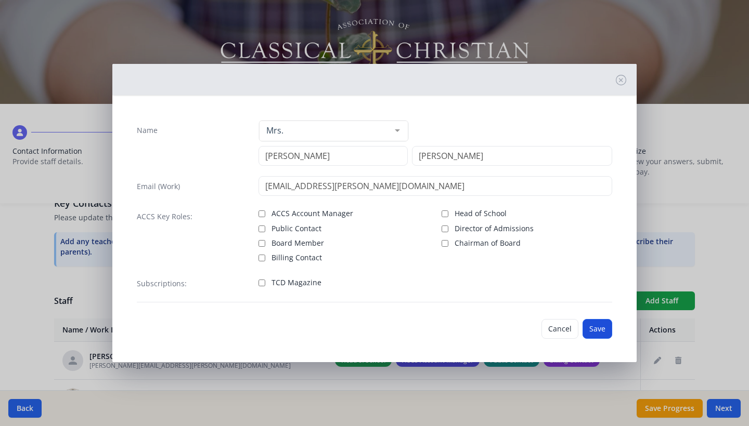
click at [600, 337] on button "Save" at bounding box center [597, 329] width 30 height 20
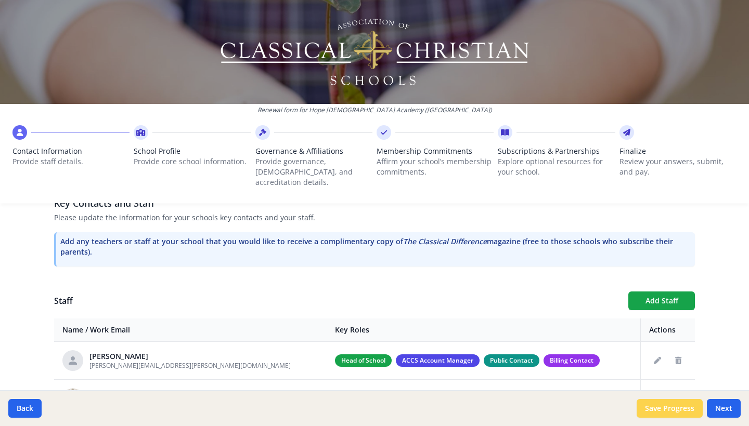
click at [687, 409] on button "Save Progress" at bounding box center [669, 408] width 66 height 19
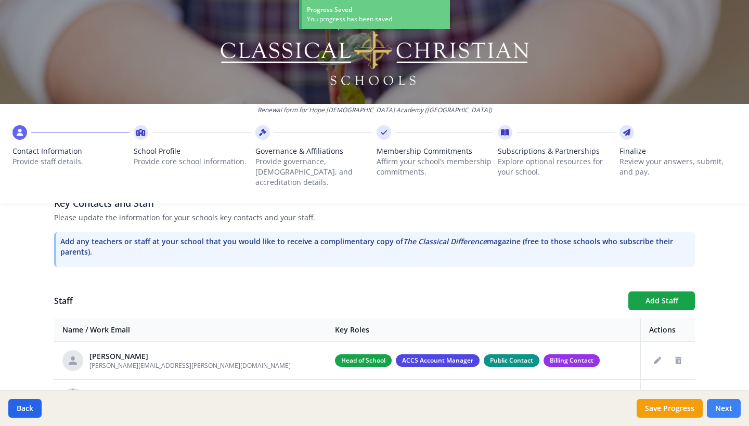
click at [726, 409] on button "Next" at bounding box center [723, 408] width 34 height 19
type input "[PHONE_NUMBER]"
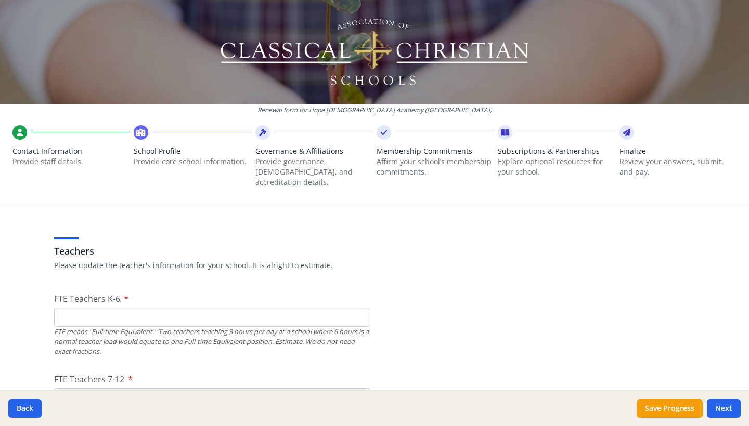
scroll to position [581, 0]
click at [358, 308] on input "0" at bounding box center [212, 315] width 316 height 19
click at [358, 306] on input "1" at bounding box center [212, 315] width 316 height 19
click at [358, 306] on input "2" at bounding box center [212, 315] width 316 height 19
click at [358, 306] on input "3" at bounding box center [212, 315] width 316 height 19
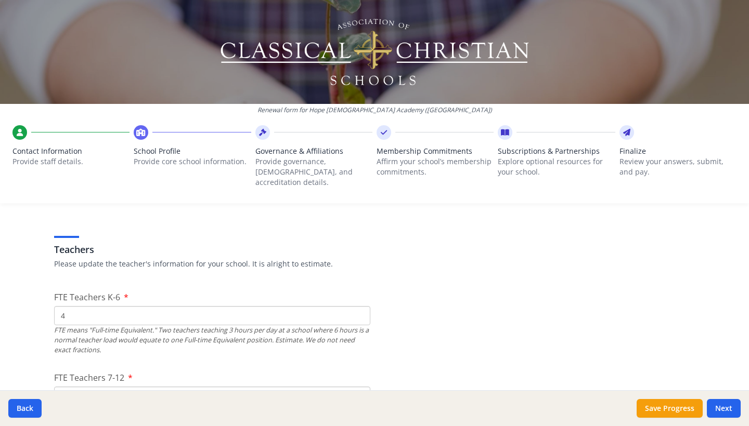
click at [358, 306] on input "4" at bounding box center [212, 315] width 316 height 19
click at [358, 306] on input "5" at bounding box center [212, 315] width 316 height 19
click at [358, 306] on input "6" at bounding box center [212, 315] width 316 height 19
click at [358, 306] on input "7" at bounding box center [212, 315] width 316 height 19
click at [358, 306] on input "8" at bounding box center [212, 315] width 316 height 19
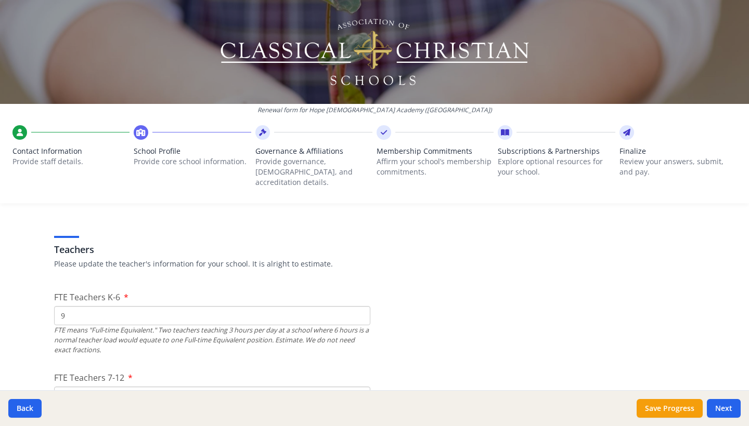
click at [358, 306] on input "9" at bounding box center [212, 315] width 316 height 19
click at [358, 306] on input "10" at bounding box center [212, 315] width 316 height 19
click at [358, 306] on input "11" at bounding box center [212, 315] width 316 height 19
type input "12"
click at [358, 306] on input "12" at bounding box center [212, 315] width 316 height 19
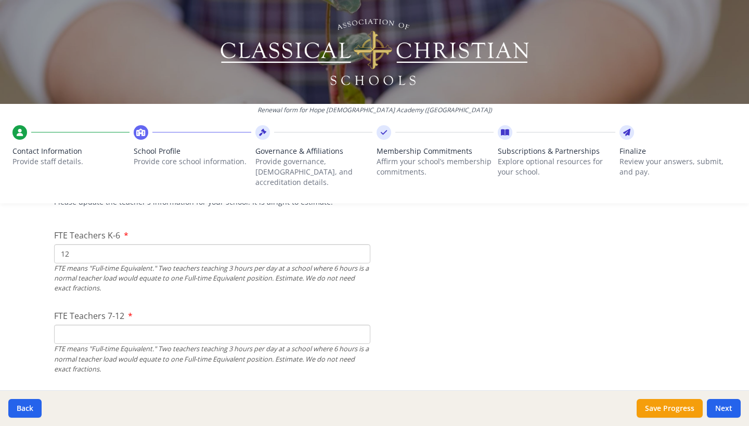
scroll to position [644, 0]
click at [360, 324] on input "1" at bounding box center [212, 333] width 316 height 19
click at [360, 324] on input "2" at bounding box center [212, 333] width 316 height 19
click at [360, 324] on input "3" at bounding box center [212, 333] width 316 height 19
click at [360, 324] on input "4" at bounding box center [212, 333] width 316 height 19
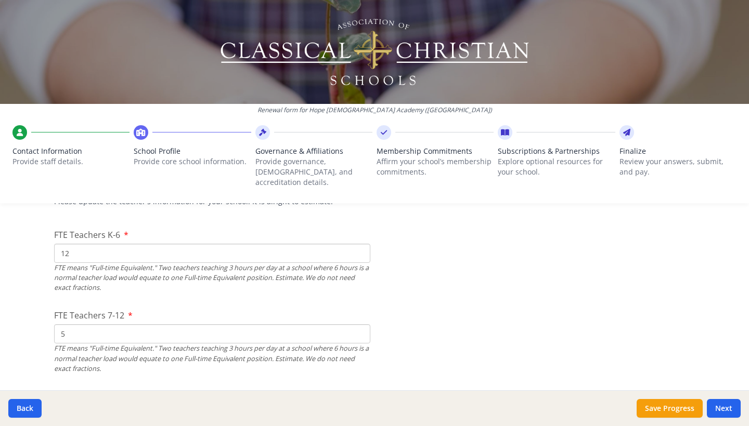
click at [360, 324] on input "5" at bounding box center [212, 333] width 316 height 19
type input "6"
click at [360, 324] on input "6" at bounding box center [212, 333] width 316 height 19
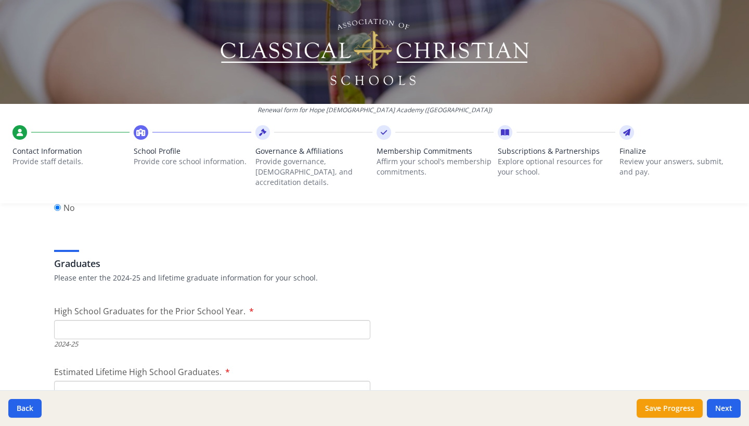
scroll to position [1426, 0]
click at [360, 320] on input "1" at bounding box center [212, 329] width 316 height 19
click at [360, 320] on input "2" at bounding box center [212, 329] width 316 height 19
click at [360, 320] on input "3" at bounding box center [212, 329] width 316 height 19
click at [360, 320] on input "4" at bounding box center [212, 329] width 316 height 19
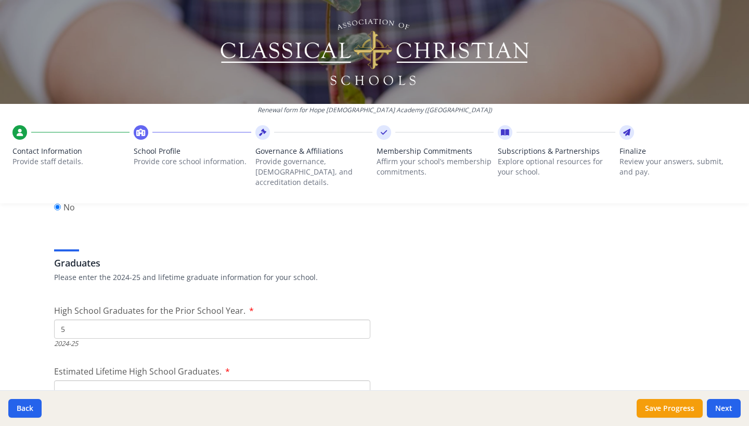
click at [360, 320] on input "5" at bounding box center [212, 329] width 316 height 19
click at [360, 320] on input "6" at bounding box center [212, 329] width 316 height 19
click at [360, 320] on input "7" at bounding box center [212, 329] width 316 height 19
type input "8"
click at [360, 320] on input "8" at bounding box center [212, 329] width 316 height 19
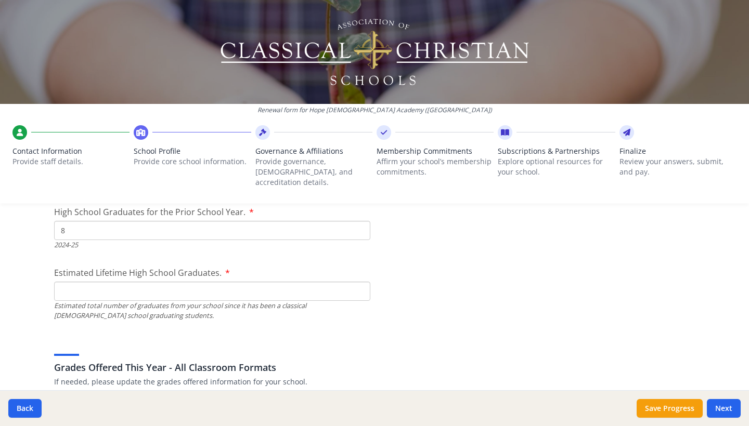
scroll to position [1526, 0]
click at [358, 281] on input "1" at bounding box center [212, 290] width 316 height 19
click at [358, 281] on input "2" at bounding box center [212, 290] width 316 height 19
click at [358, 281] on input "3" at bounding box center [212, 290] width 316 height 19
click at [358, 281] on input "4" at bounding box center [212, 290] width 316 height 19
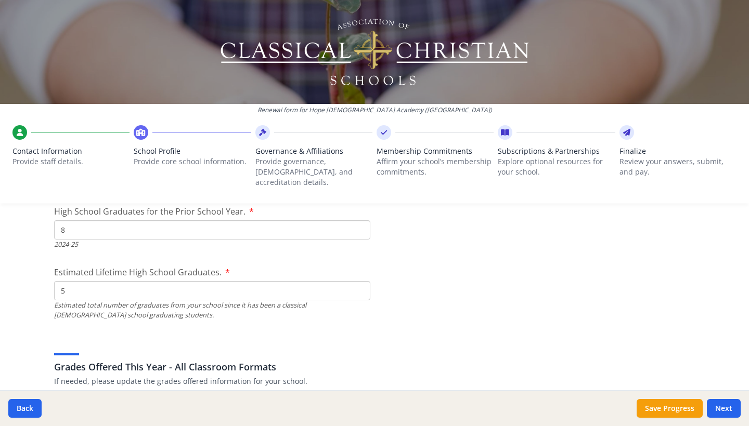
click at [358, 281] on input "5" at bounding box center [212, 290] width 316 height 19
click at [358, 281] on input "6" at bounding box center [212, 290] width 316 height 19
click at [358, 281] on input "7" at bounding box center [212, 290] width 316 height 19
type input "8"
click at [358, 281] on input "8" at bounding box center [212, 290] width 316 height 19
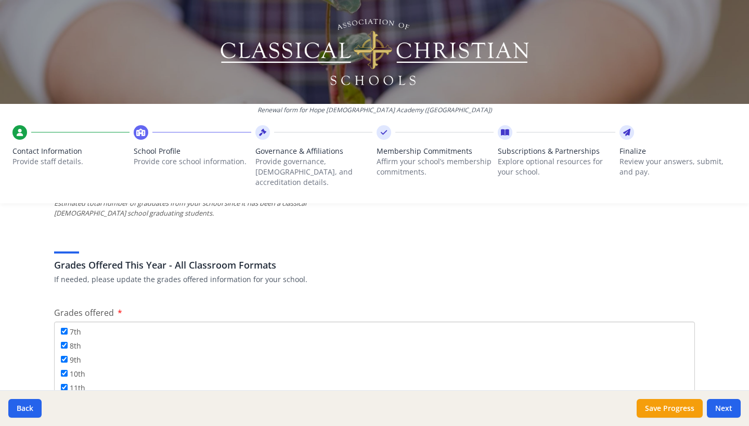
scroll to position [111, 0]
click at [733, 410] on button "Next" at bounding box center [723, 408] width 34 height 19
click at [678, 410] on button "Save Progress" at bounding box center [669, 408] width 66 height 19
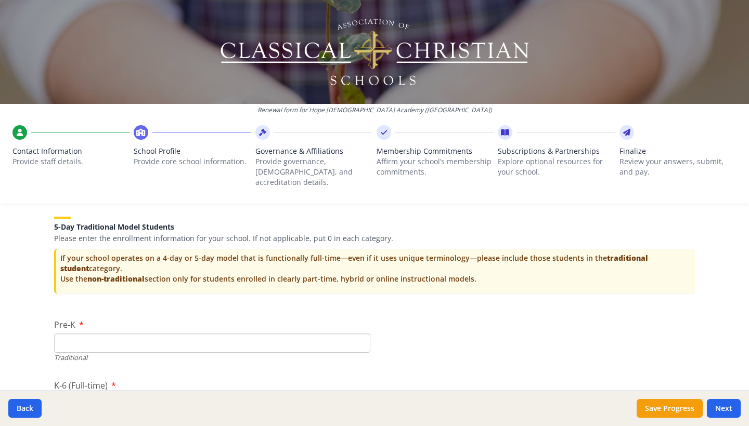
scroll to position [2071, 0]
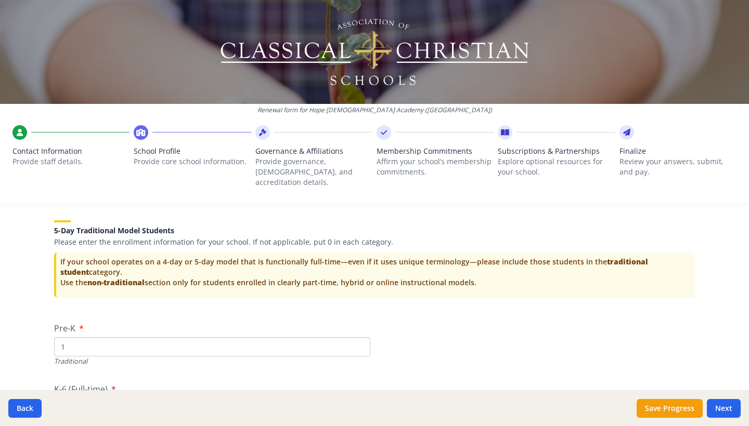
click at [359, 337] on input "1" at bounding box center [212, 346] width 316 height 19
click at [359, 337] on input "2" at bounding box center [212, 346] width 316 height 19
click at [359, 337] on input "3" at bounding box center [212, 346] width 316 height 19
click at [359, 337] on input "4" at bounding box center [212, 346] width 316 height 19
click at [359, 337] on input "5" at bounding box center [212, 346] width 316 height 19
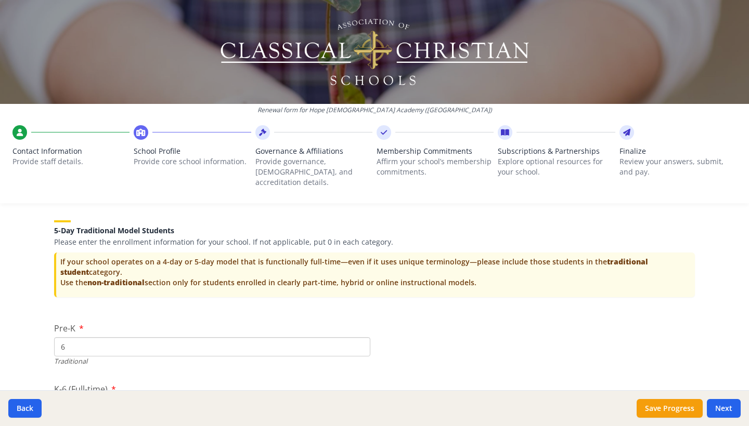
click at [359, 337] on input "6" at bounding box center [212, 346] width 316 height 19
click at [359, 337] on input "7" at bounding box center [212, 346] width 316 height 19
click at [359, 337] on input "8" at bounding box center [212, 346] width 316 height 19
click at [359, 337] on input "9" at bounding box center [212, 346] width 316 height 19
click at [359, 337] on input "10" at bounding box center [212, 346] width 316 height 19
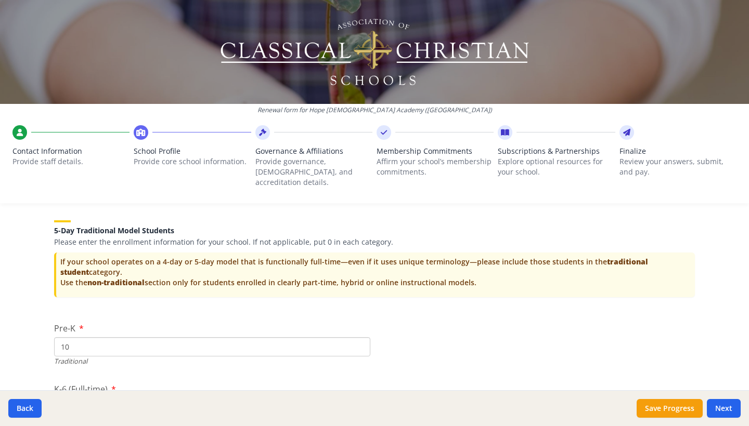
type input "11"
click at [359, 337] on input "11" at bounding box center [212, 346] width 316 height 19
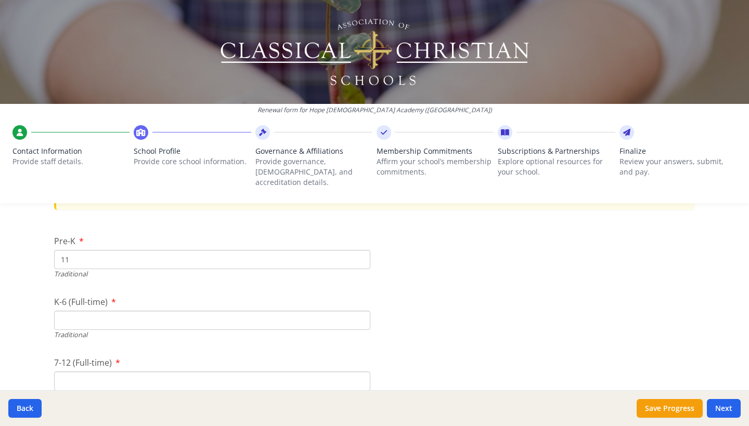
scroll to position [2155, 0]
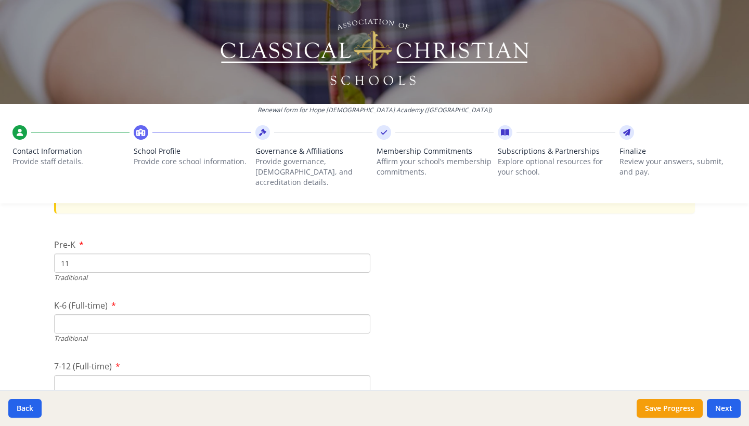
click at [102, 361] on span "7-12 (Full-time)" at bounding box center [83, 366] width 58 height 11
click at [102, 375] on input "7-12 (Full-time)" at bounding box center [212, 384] width 316 height 19
type input "35"
click at [302, 334] on div "Traditional" at bounding box center [212, 339] width 316 height 10
click at [177, 315] on input "K-6 (Full-time)" at bounding box center [212, 324] width 316 height 19
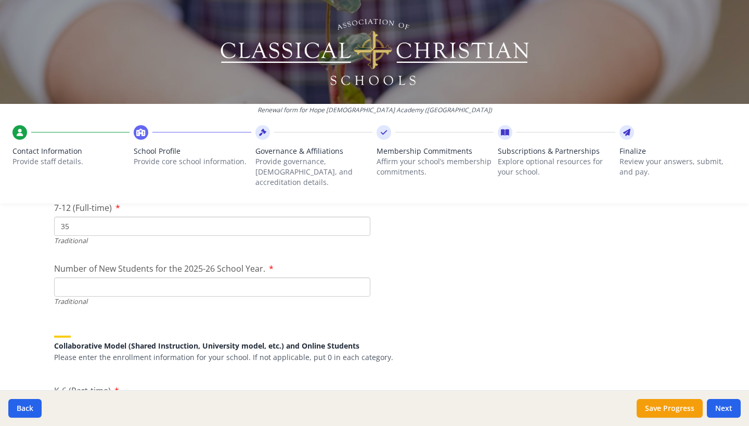
scroll to position [2304, 0]
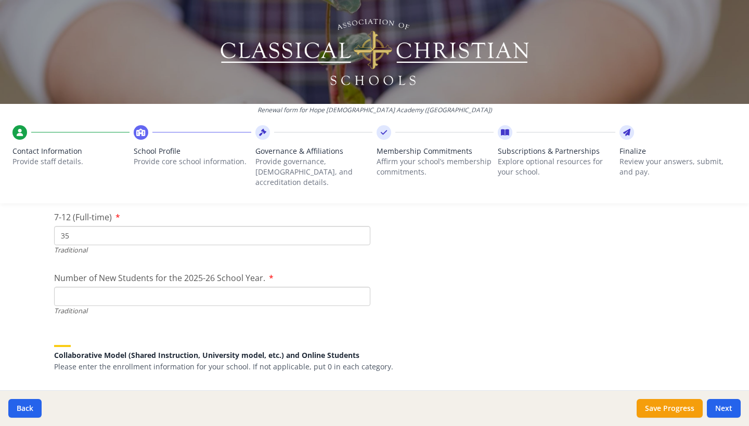
type input "19"
click at [359, 287] on input "1" at bounding box center [212, 296] width 316 height 19
click at [359, 287] on input "2" at bounding box center [212, 296] width 316 height 19
click at [359, 287] on input "3" at bounding box center [212, 296] width 316 height 19
click at [359, 287] on input "4" at bounding box center [212, 296] width 316 height 19
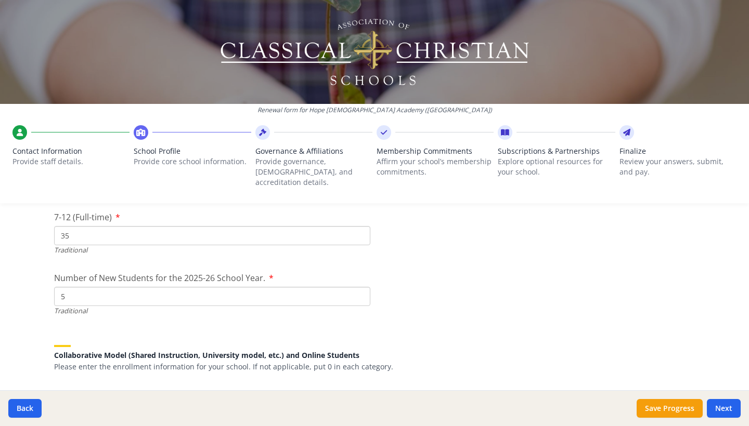
click at [359, 287] on input "5" at bounding box center [212, 296] width 316 height 19
click at [359, 287] on input "6" at bounding box center [212, 296] width 316 height 19
click at [359, 287] on input "7" at bounding box center [212, 296] width 316 height 19
click at [359, 287] on input "8" at bounding box center [212, 296] width 316 height 19
click at [359, 287] on input "9" at bounding box center [212, 296] width 316 height 19
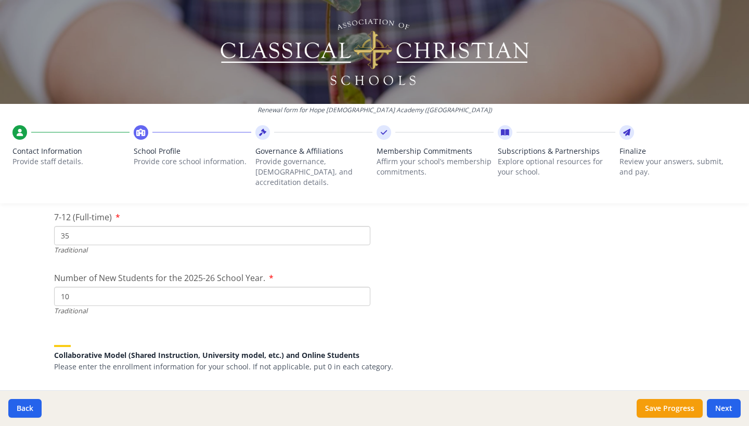
click at [359, 287] on input "10" at bounding box center [212, 296] width 316 height 19
type input "11"
click at [359, 287] on input "11" at bounding box center [212, 296] width 316 height 19
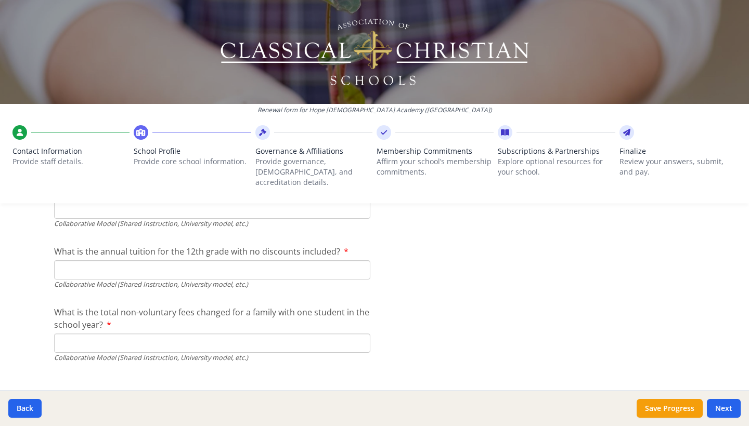
scroll to position [3449, 0]
click at [685, 412] on button "Save Progress" at bounding box center [669, 408] width 66 height 19
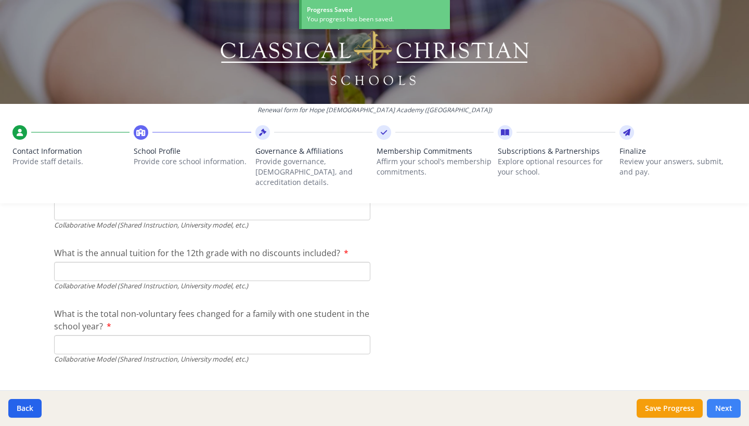
click at [726, 410] on button "Next" at bounding box center [723, 408] width 34 height 19
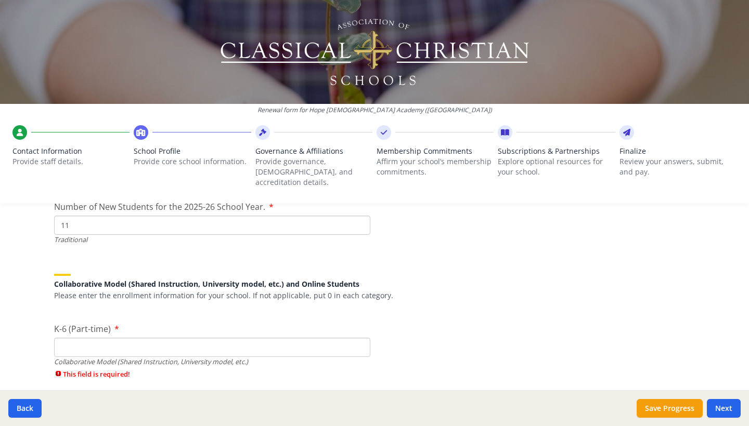
scroll to position [2379, 0]
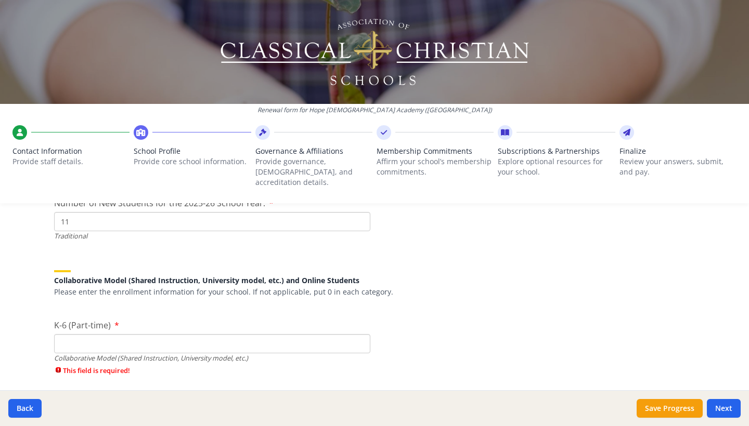
type input "0"
click at [360, 334] on input "0" at bounding box center [212, 343] width 316 height 19
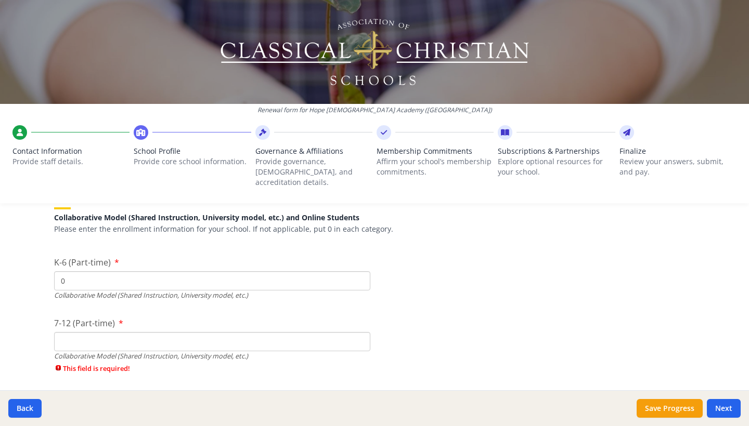
scroll to position [2446, 0]
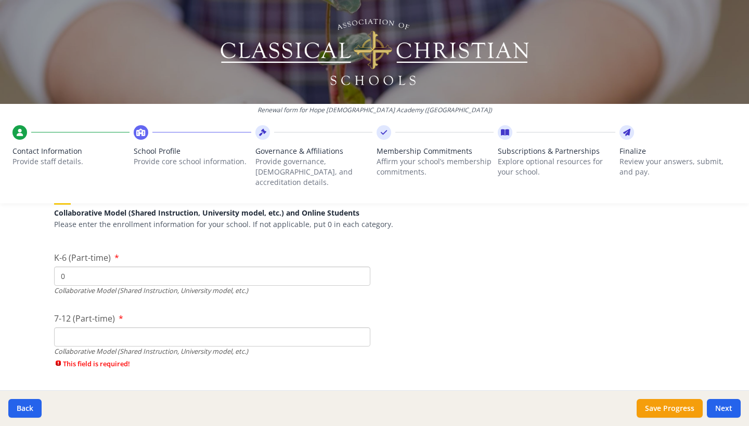
click at [360, 328] on input "7-12 (Part-time)" at bounding box center [212, 337] width 316 height 19
click at [360, 328] on input "1" at bounding box center [212, 337] width 316 height 19
type input "0"
click at [359, 328] on input "0" at bounding box center [212, 337] width 316 height 19
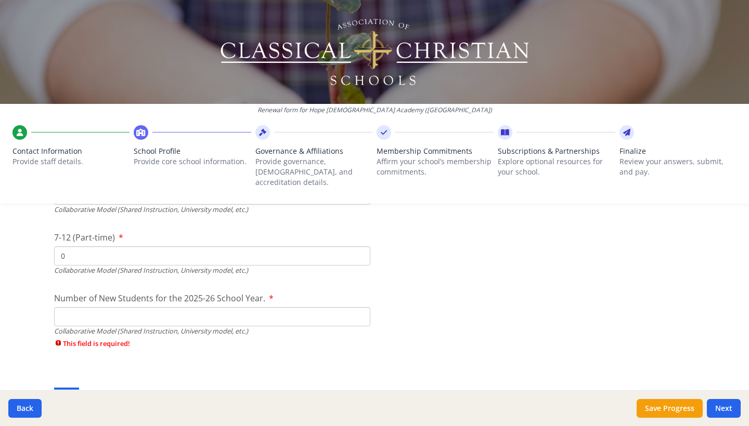
scroll to position [2529, 0]
type input "0"
click at [360, 306] on input "0" at bounding box center [212, 315] width 316 height 19
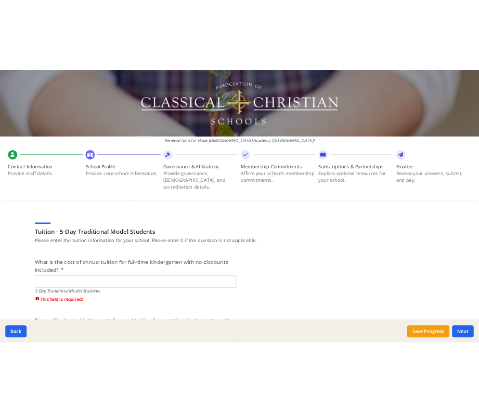
scroll to position [2661, 0]
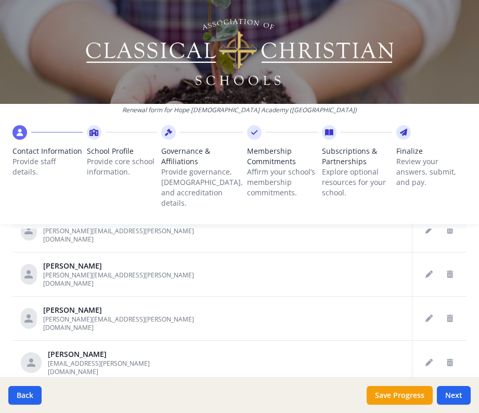
scroll to position [457, 0]
click at [457, 398] on button "Next" at bounding box center [454, 395] width 34 height 19
type input "[PHONE_NUMBER]"
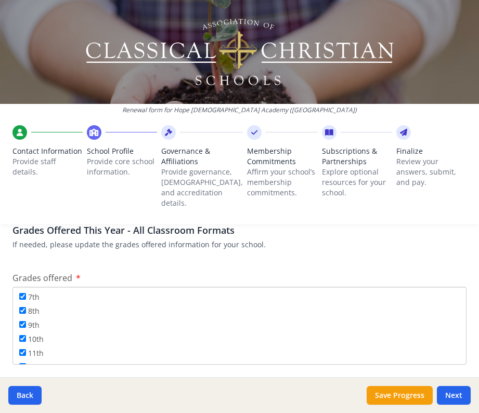
scroll to position [111, 0]
click at [446, 393] on button "Next" at bounding box center [454, 395] width 34 height 19
click at [444, 398] on button "Next" at bounding box center [454, 395] width 34 height 19
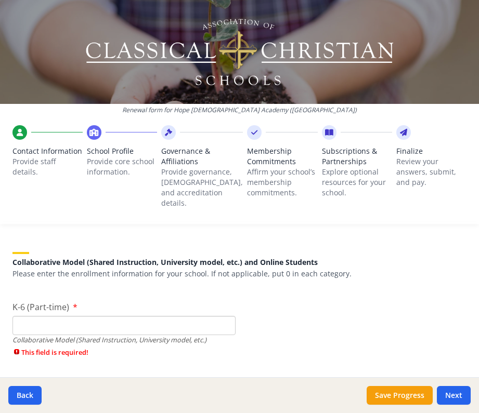
scroll to position [2428, 0]
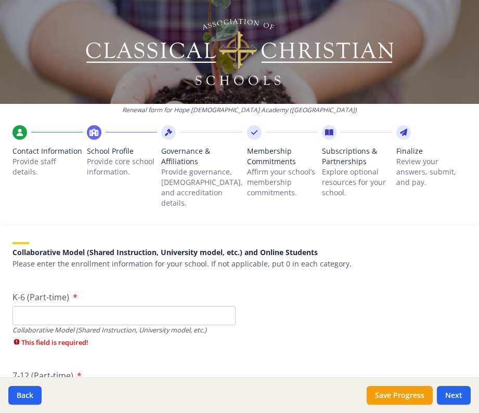
type input "0"
click at [224, 320] on input "0" at bounding box center [123, 315] width 223 height 19
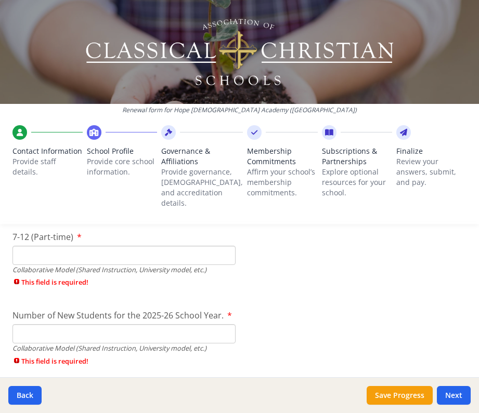
scroll to position [2583, 0]
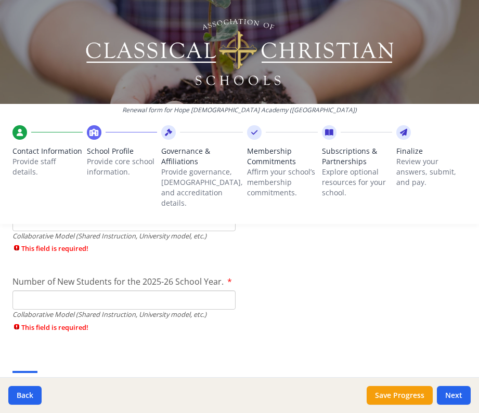
type input "0"
click at [224, 228] on input "0" at bounding box center [123, 221] width 223 height 19
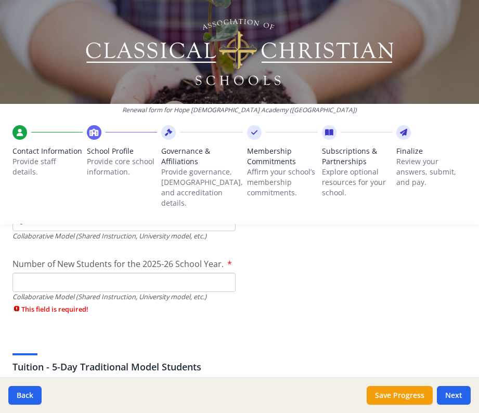
type input "0"
click at [224, 289] on input "0" at bounding box center [123, 282] width 223 height 19
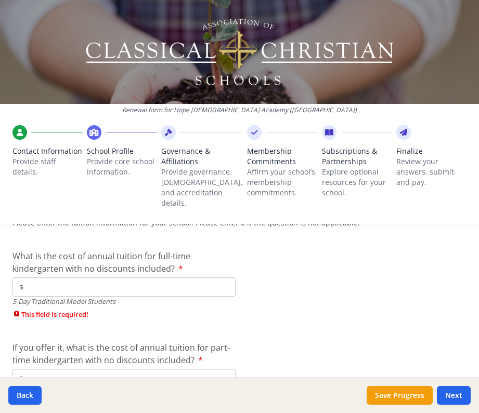
scroll to position [2724, 0]
click at [155, 290] on input "$" at bounding box center [123, 286] width 223 height 19
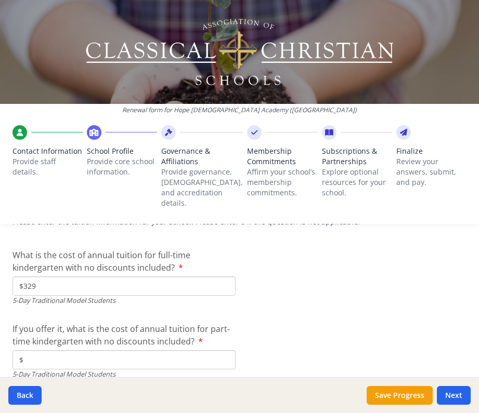
type input "$3 296"
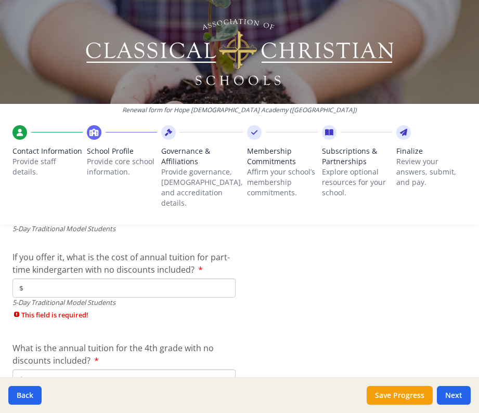
scroll to position [2796, 0]
click at [162, 292] on input "$" at bounding box center [123, 287] width 223 height 19
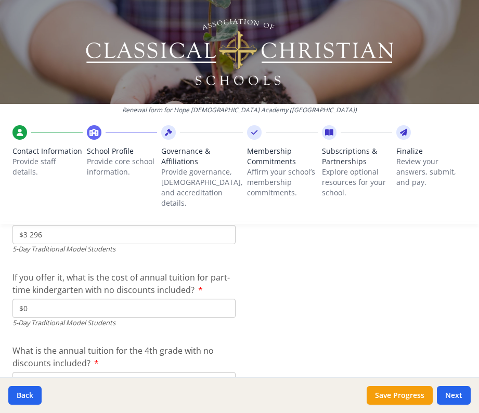
scroll to position [2777, 0]
type input "$0"
drag, startPoint x: 99, startPoint y: 234, endPoint x: 32, endPoint y: 231, distance: 67.1
click at [32, 231] on input "$3 296" at bounding box center [123, 233] width 223 height 19
type input "$0"
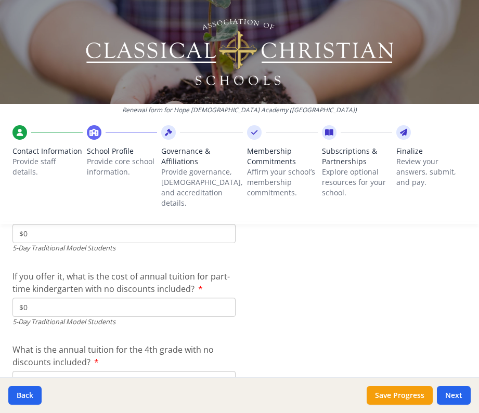
click at [48, 316] on input "$0" at bounding box center [123, 307] width 223 height 19
type input "$3 296"
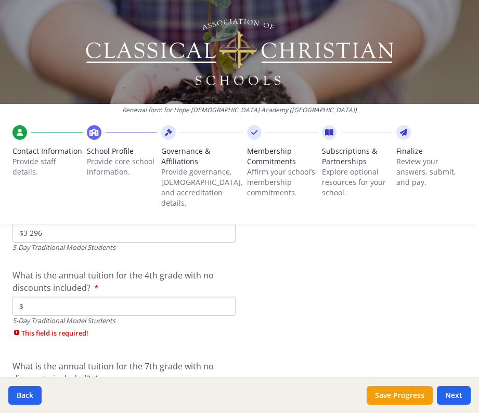
scroll to position [2852, 0]
click at [96, 306] on input "$" at bounding box center [123, 305] width 223 height 19
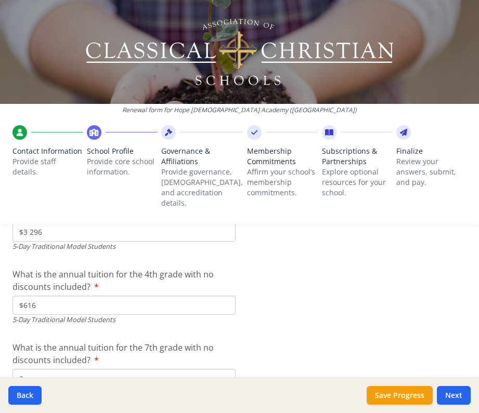
type input "$6 161"
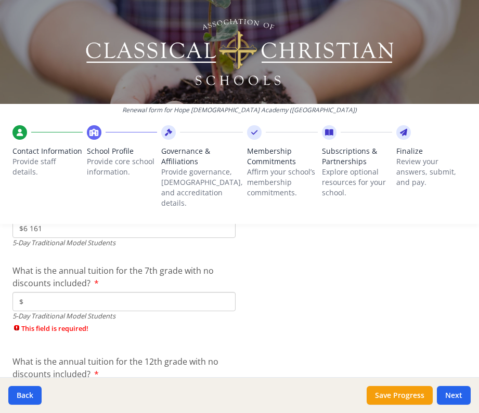
scroll to position [2931, 0]
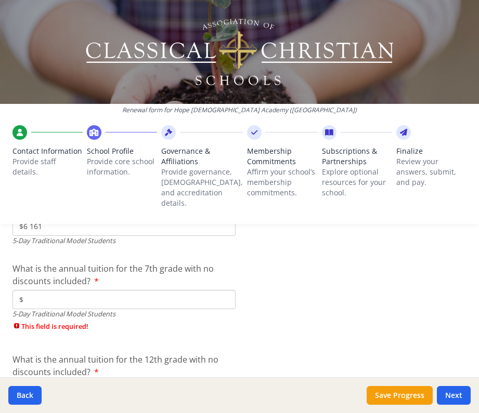
click at [103, 309] on input "$" at bounding box center [123, 299] width 223 height 19
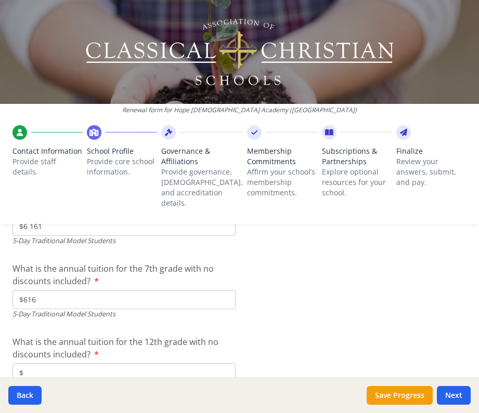
type input "$6 161"
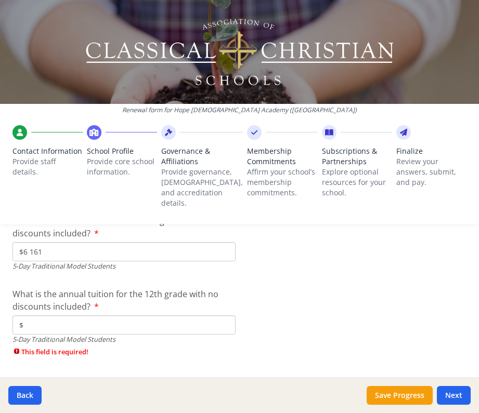
scroll to position [2979, 0]
click at [85, 326] on input "$" at bounding box center [123, 324] width 223 height 19
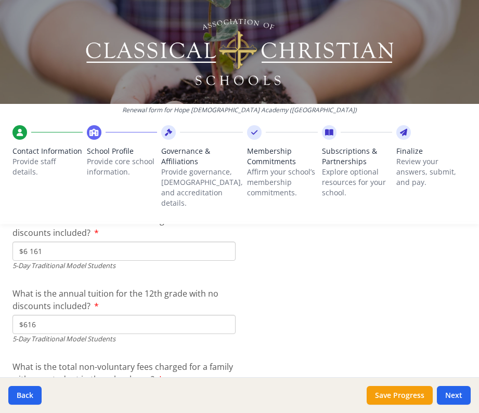
type input "$6 161"
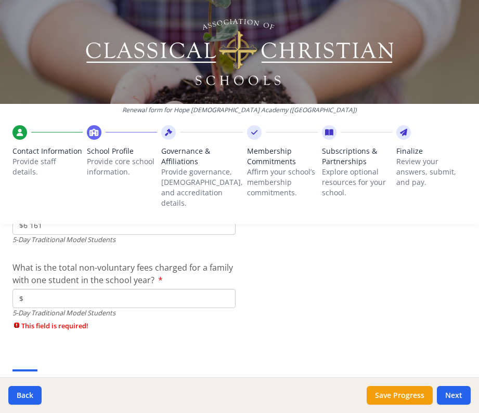
scroll to position [3081, 0]
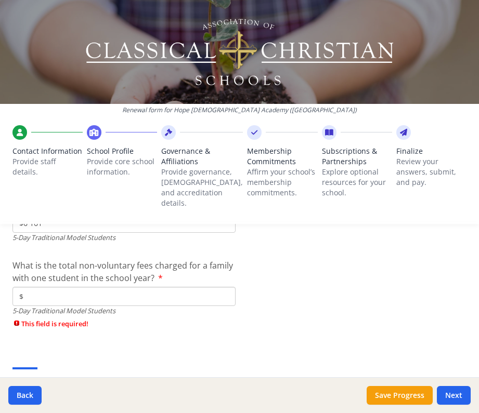
click at [89, 306] on input "$" at bounding box center [123, 296] width 223 height 19
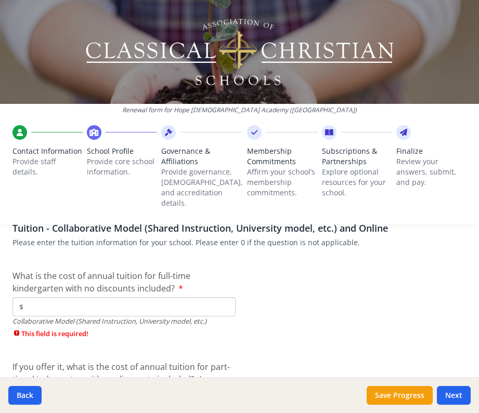
scroll to position [3216, 0]
type input "$250"
click at [153, 306] on input "$" at bounding box center [123, 306] width 223 height 19
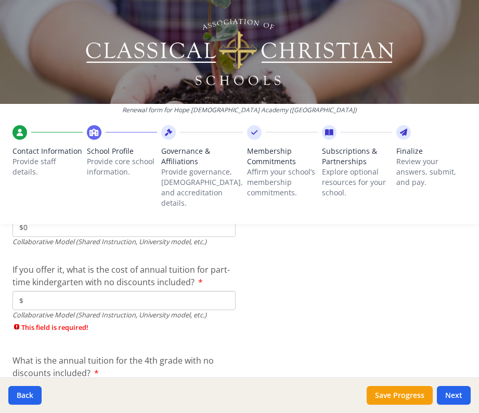
scroll to position [3304, 0]
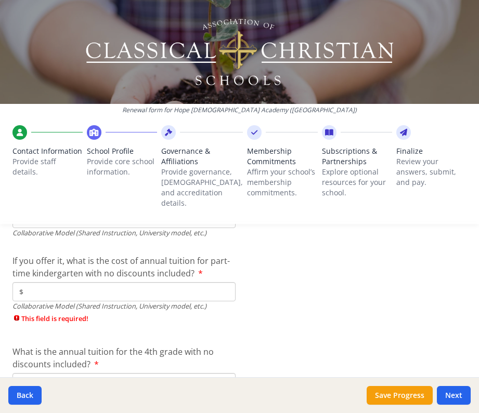
type input "$0"
click at [115, 297] on input "$" at bounding box center [123, 291] width 223 height 19
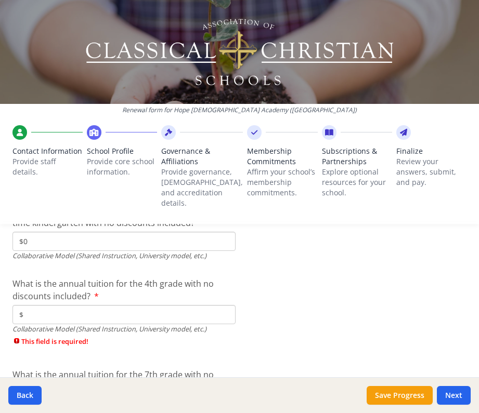
scroll to position [3369, 0]
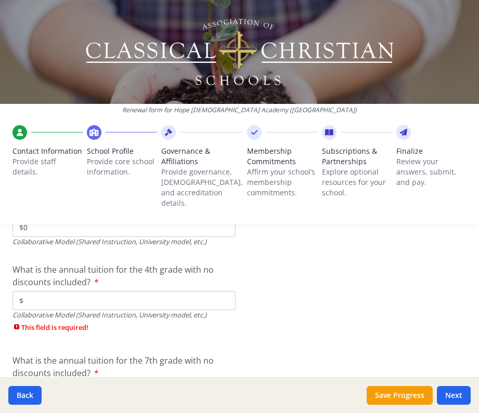
type input "$0"
click at [58, 312] on div "Collaborative Model (Shared Instruction, University model, etc.)" at bounding box center [123, 315] width 223 height 10
click at [57, 304] on input "$" at bounding box center [123, 300] width 223 height 19
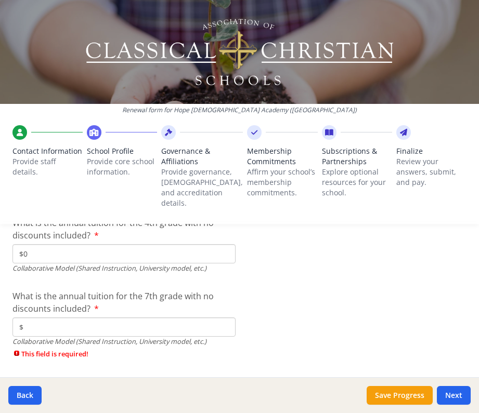
scroll to position [3428, 0]
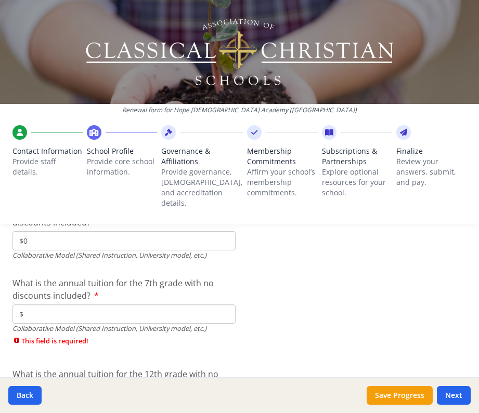
type input "$0"
click at [32, 315] on input "$" at bounding box center [123, 314] width 223 height 19
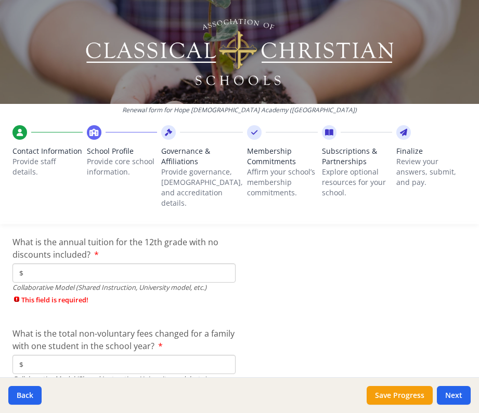
scroll to position [3545, 0]
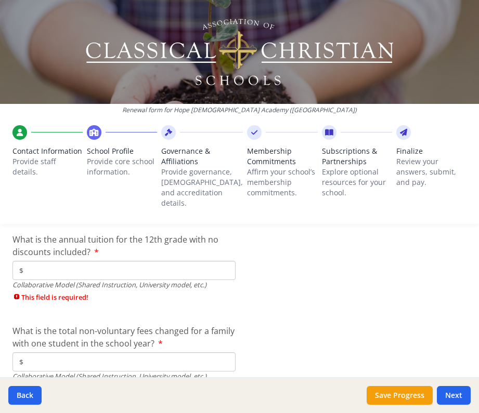
type input "$0"
click at [22, 303] on span "This field is required!" at bounding box center [123, 298] width 223 height 10
click at [40, 276] on input "$" at bounding box center [123, 270] width 223 height 19
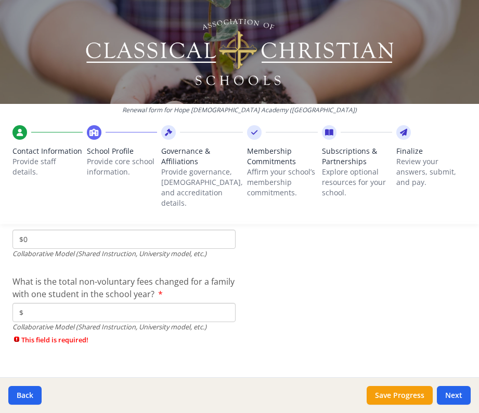
scroll to position [3580, 0]
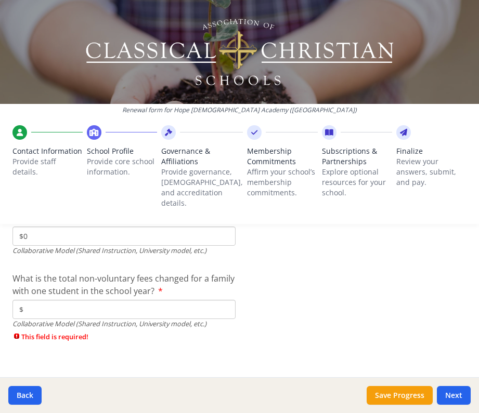
type input "$0"
click at [33, 313] on input "$" at bounding box center [123, 309] width 223 height 19
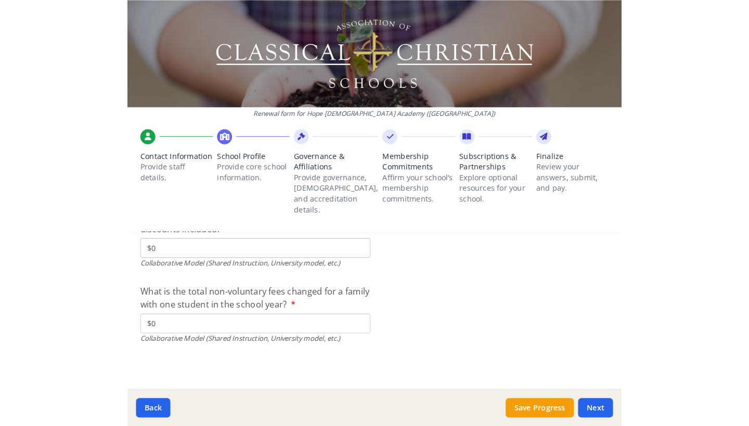
scroll to position [3577, 0]
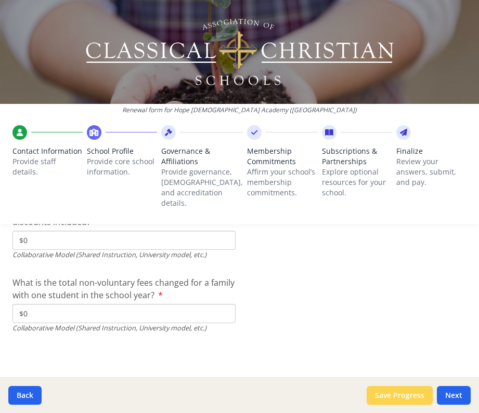
type input "$0"
click at [411, 396] on button "Save Progress" at bounding box center [399, 395] width 66 height 19
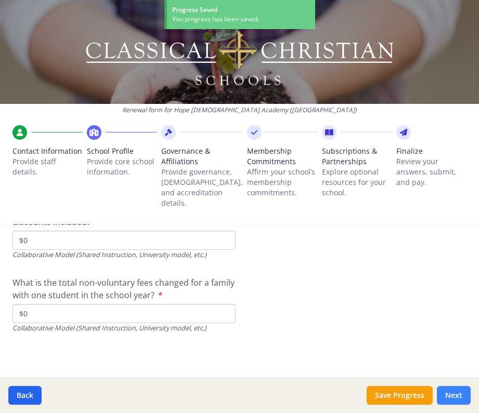
click at [451, 397] on button "Next" at bounding box center [454, 395] width 34 height 19
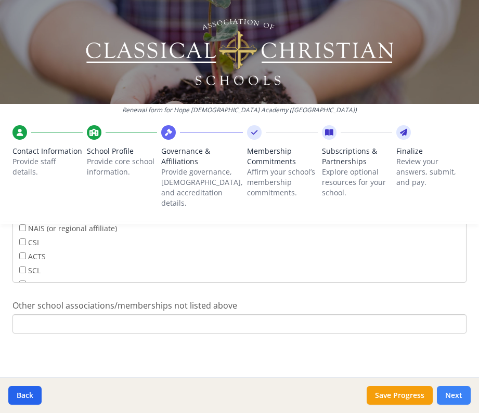
click at [451, 397] on button "Next" at bounding box center [454, 395] width 34 height 19
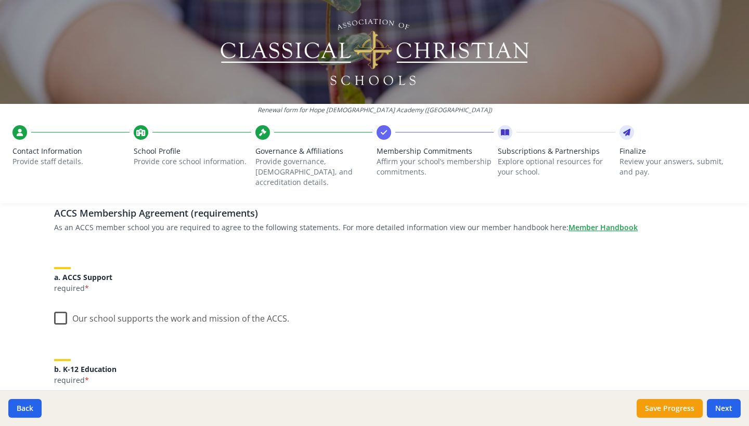
scroll to position [81, 0]
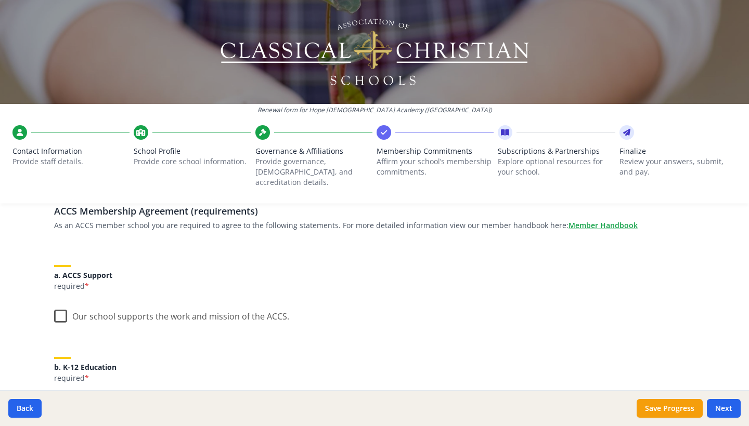
click at [61, 303] on label "Our school supports the work and mission of the ACCS." at bounding box center [171, 314] width 235 height 22
click at [0, 0] on input "Our school supports the work and mission of the ACCS." at bounding box center [0, 0] width 0 height 0
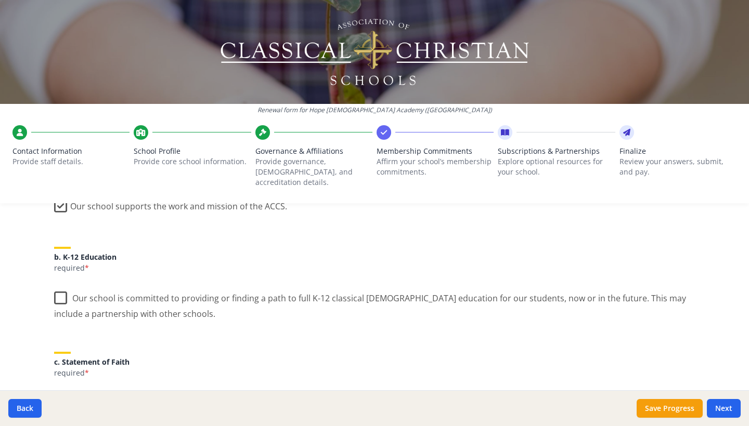
scroll to position [191, 0]
click at [60, 287] on label "Our school is committed to providing or finding a path to full K-12 classical […" at bounding box center [374, 301] width 640 height 35
click at [0, 0] on input "Our school is committed to providing or finding a path to full K-12 classical […" at bounding box center [0, 0] width 0 height 0
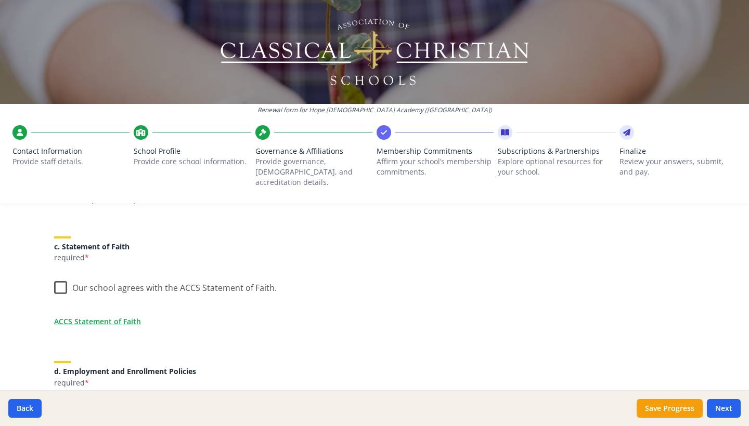
scroll to position [308, 0]
click at [59, 277] on label "Our school agrees with the ACCS Statement of Faith." at bounding box center [165, 284] width 222 height 22
click at [0, 0] on input "Our school agrees with the ACCS Statement of Faith." at bounding box center [0, 0] width 0 height 0
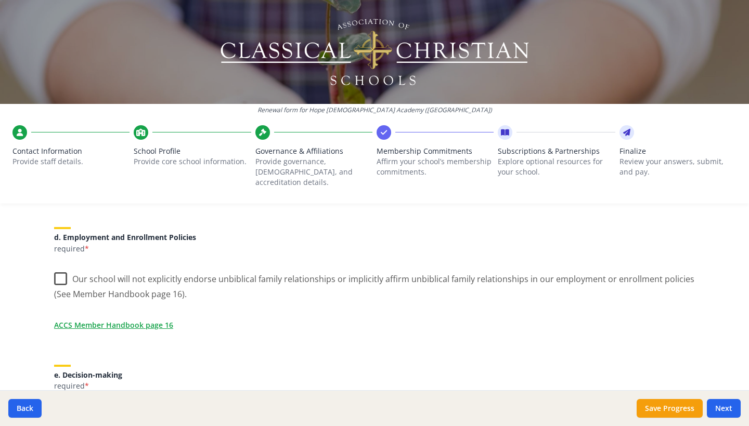
scroll to position [441, 0]
click at [60, 267] on label "Our school will not explicitly endorse unbiblical family relationships or impli…" at bounding box center [374, 282] width 640 height 35
click at [0, 0] on input "Our school will not explicitly endorse unbiblical family relationships or impli…" at bounding box center [0, 0] width 0 height 0
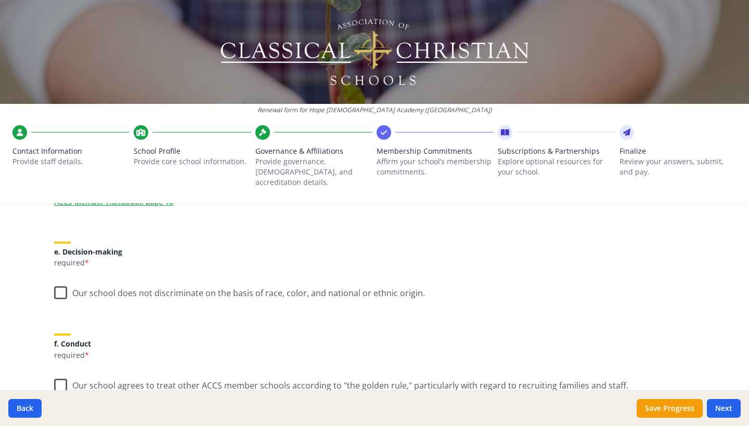
scroll to position [566, 0]
click at [64, 278] on label "Our school does not discriminate on the basis of race, color, and national or e…" at bounding box center [239, 289] width 371 height 22
click at [0, 0] on input "Our school does not discriminate on the basis of race, color, and national or e…" at bounding box center [0, 0] width 0 height 0
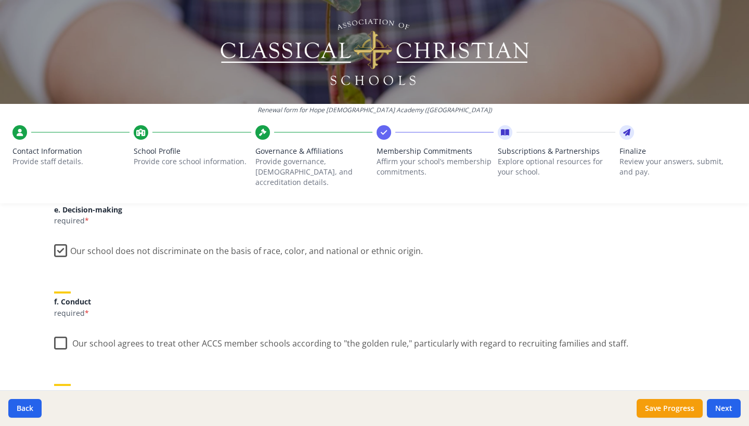
scroll to position [606, 0]
click at [62, 330] on label "Our school agrees to treat other ACCS member schools according to "the golden r…" at bounding box center [341, 341] width 574 height 22
click at [0, 0] on input "Our school agrees to treat other ACCS member schools according to "the golden r…" at bounding box center [0, 0] width 0 height 0
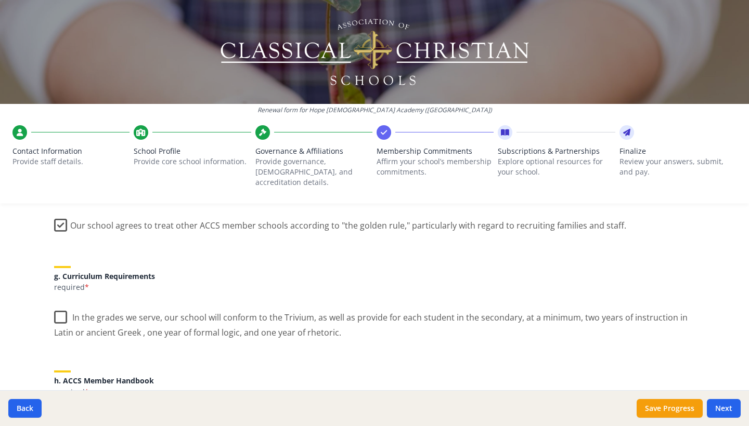
scroll to position [724, 0]
click at [59, 309] on label "In the grades we serve, our school will conform to the Trivium, as well as prov…" at bounding box center [374, 321] width 640 height 35
click at [0, 0] on input "In the grades we serve, our school will conform to the Trivium, as well as prov…" at bounding box center [0, 0] width 0 height 0
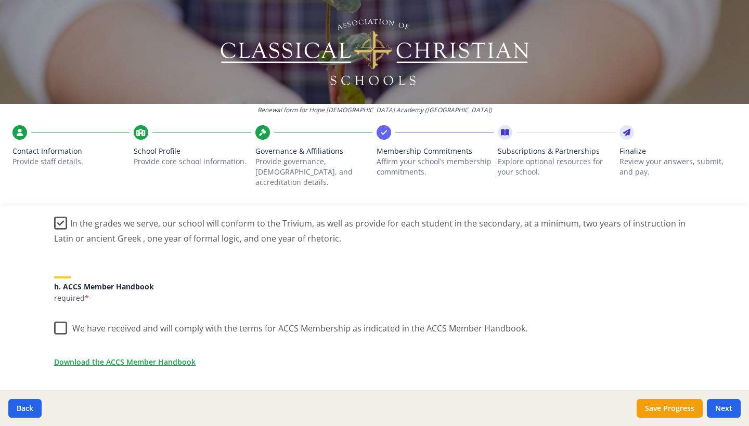
scroll to position [821, 0]
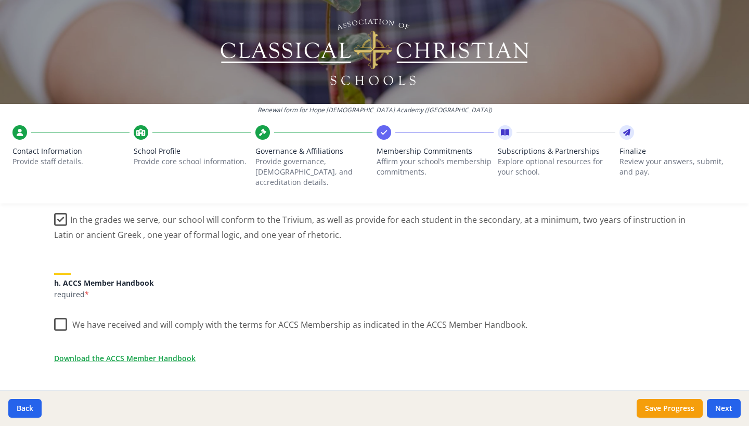
click at [59, 311] on label "We have received and will comply with the terms for ACCS Membership as indicate…" at bounding box center [290, 322] width 473 height 22
click at [0, 0] on input "We have received and will comply with the terms for ACCS Membership as indicate…" at bounding box center [0, 0] width 0 height 0
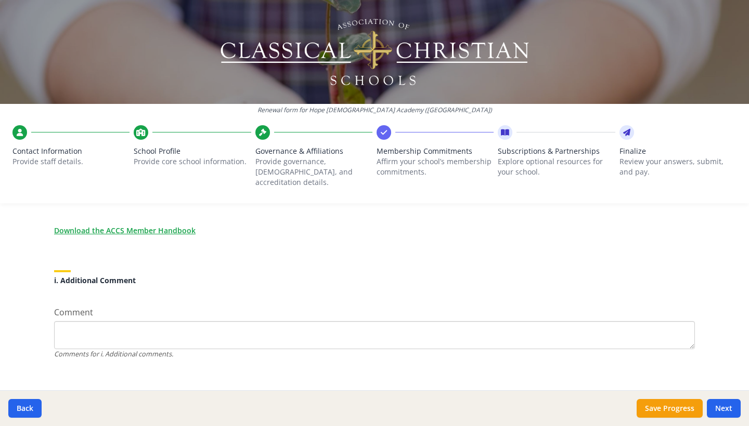
scroll to position [949, 0]
click at [478, 408] on button "Save Progress" at bounding box center [669, 408] width 66 height 19
click at [478, 403] on button "Next" at bounding box center [723, 408] width 34 height 19
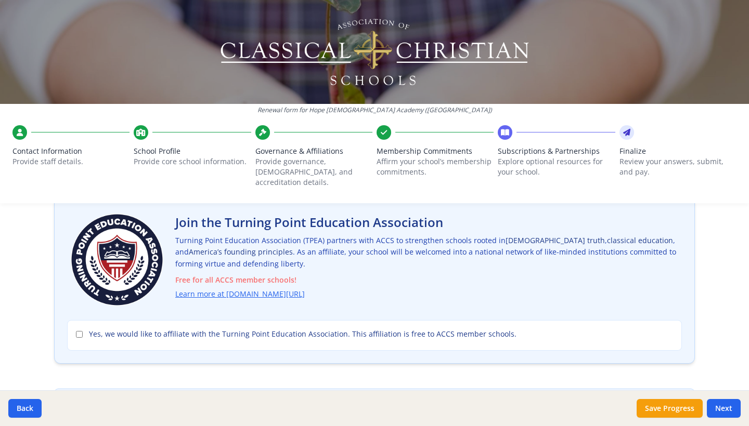
scroll to position [66, 0]
click at [78, 330] on input "Yes, we would like to affiliate with the Turning Point Education Association. T…" at bounding box center [79, 333] width 7 height 7
checkbox input "true"
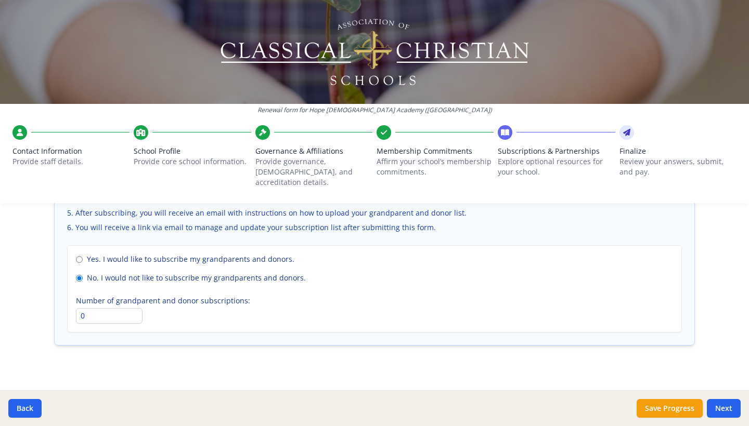
scroll to position [761, 0]
click at [478, 408] on button "Save Progress" at bounding box center [669, 408] width 66 height 19
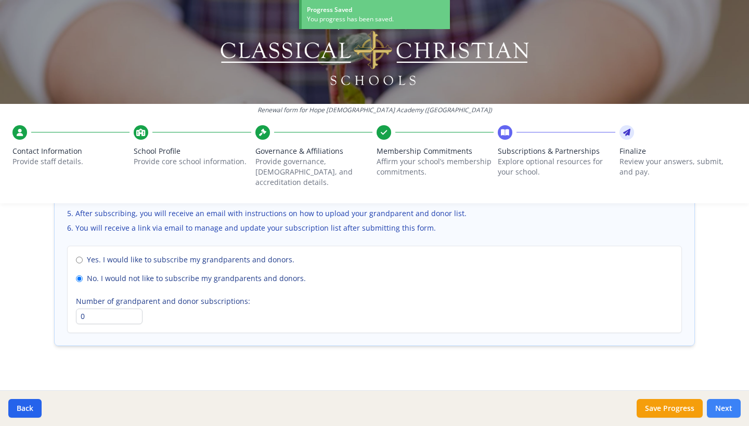
click at [478, 409] on button "Next" at bounding box center [723, 408] width 34 height 19
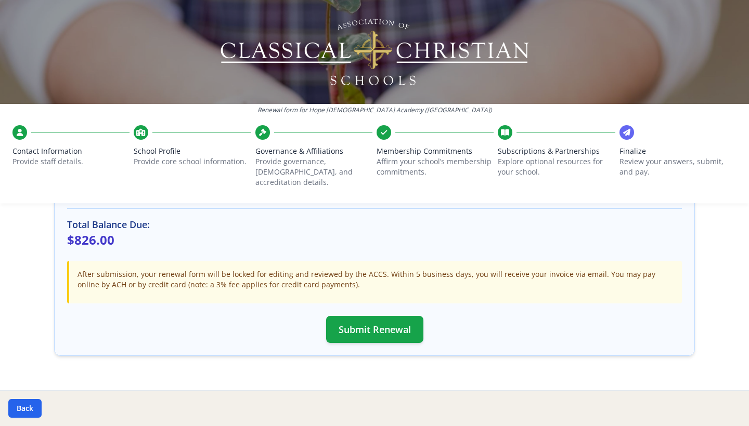
scroll to position [312, 0]
click at [375, 323] on button "Submit Renewal" at bounding box center [374, 328] width 97 height 27
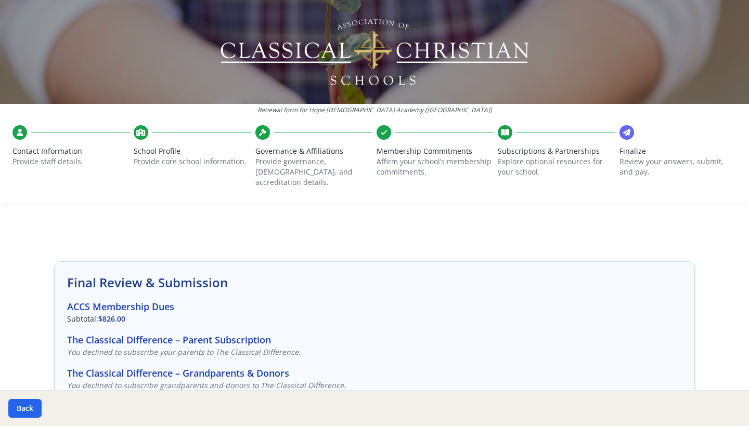
scroll to position [0, 0]
